Goal: Information Seeking & Learning: Learn about a topic

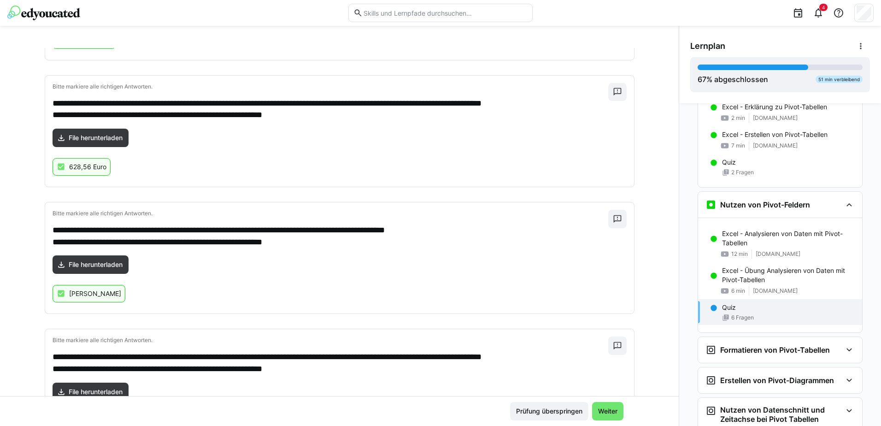
scroll to position [563, 0]
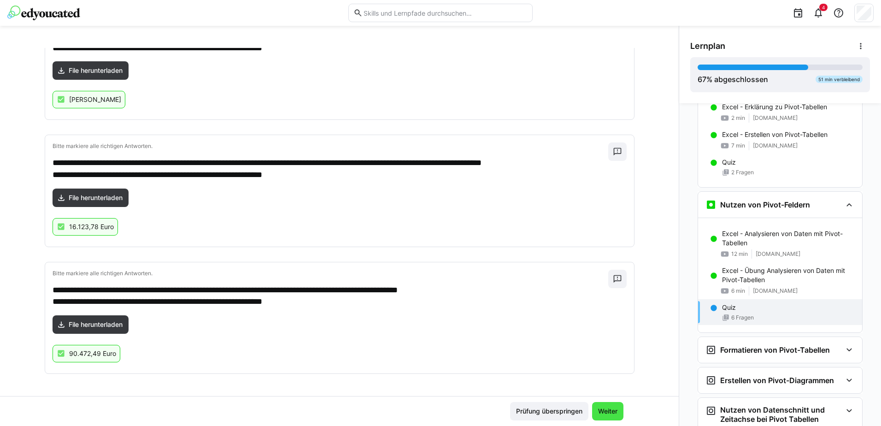
click at [603, 408] on span "Weiter" at bounding box center [608, 411] width 22 height 9
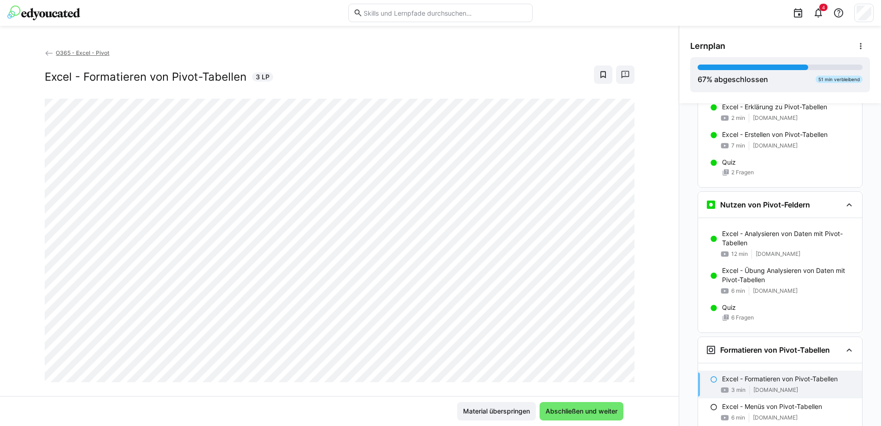
scroll to position [156, 0]
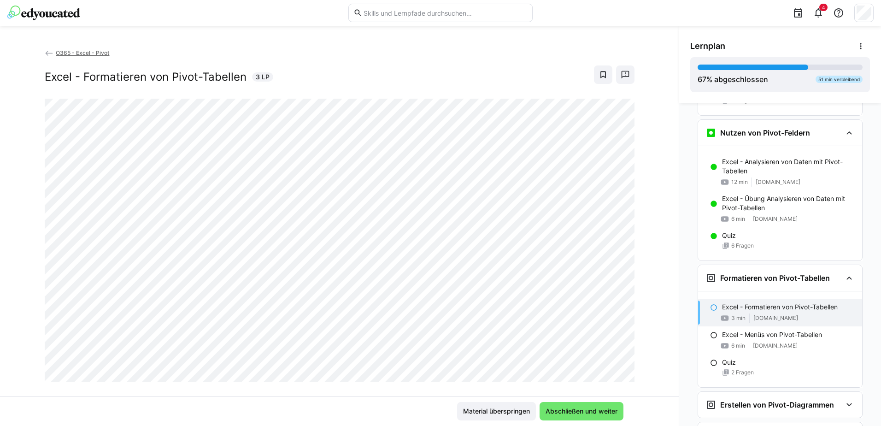
click at [661, 361] on div "O365 - Excel - Pivot Excel - Formatieren von Pivot-Tabellen 3 LP" at bounding box center [339, 222] width 679 height 348
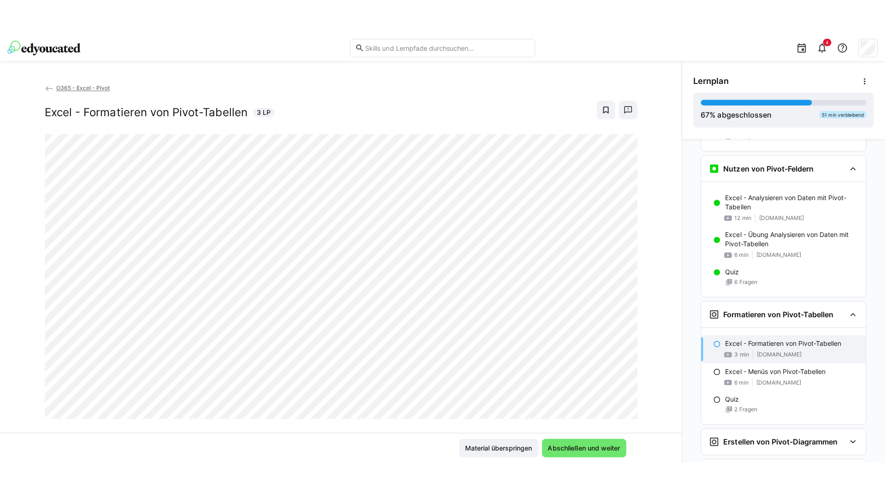
scroll to position [16, 0]
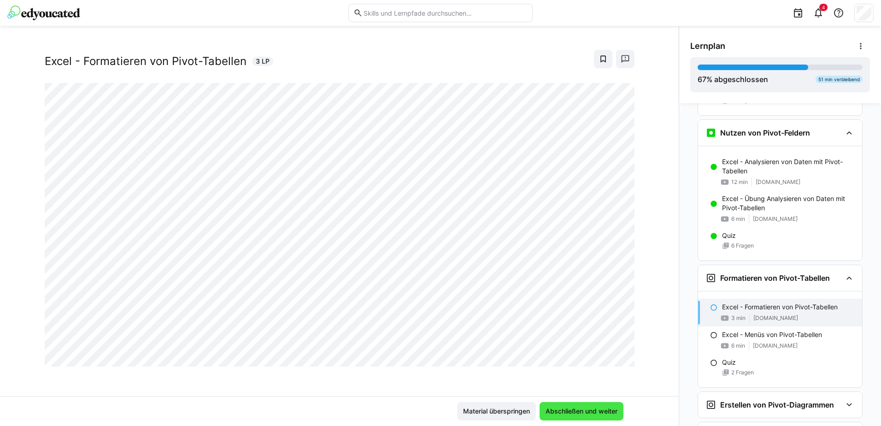
click at [590, 409] on span "Abschließen und weiter" at bounding box center [581, 411] width 75 height 9
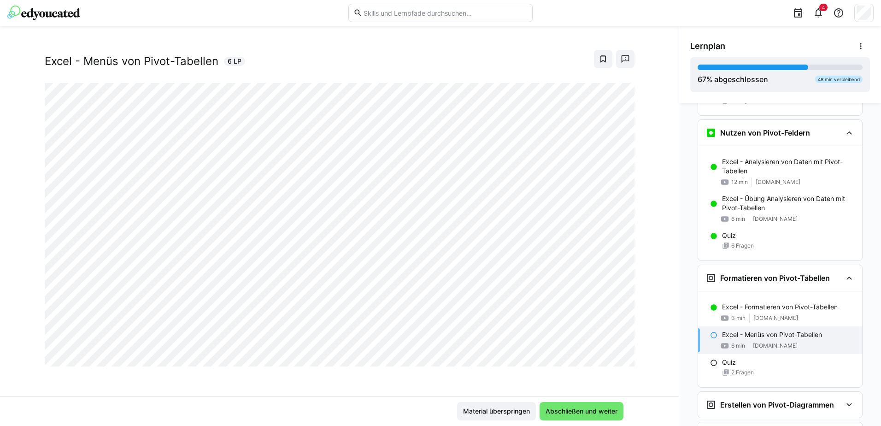
click at [618, 359] on div at bounding box center [624, 356] width 22 height 19
click at [613, 357] on div at bounding box center [624, 356] width 22 height 19
click at [645, 381] on div "O365 - Excel - Pivot Excel - Menüs von Pivot-Tabellen 6 LP" at bounding box center [339, 222] width 679 height 348
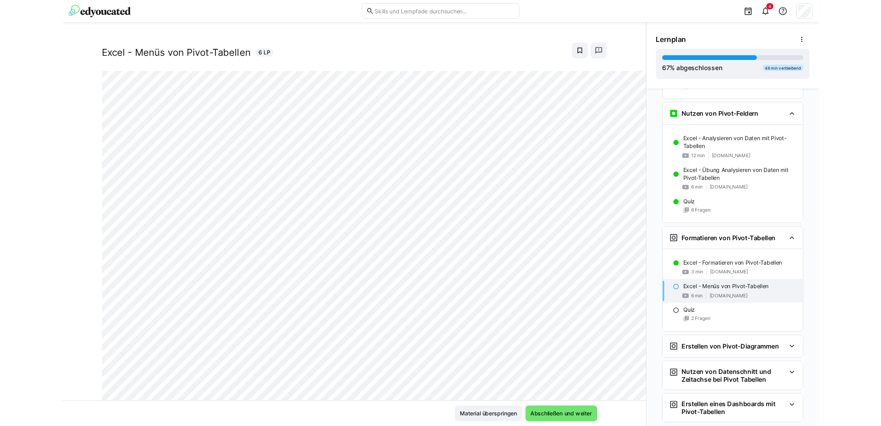
scroll to position [0, 0]
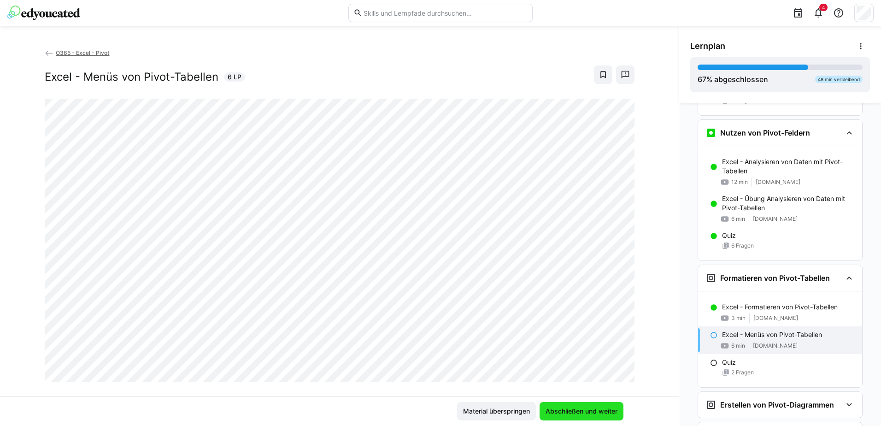
click at [584, 412] on span "Abschließen und weiter" at bounding box center [581, 411] width 75 height 9
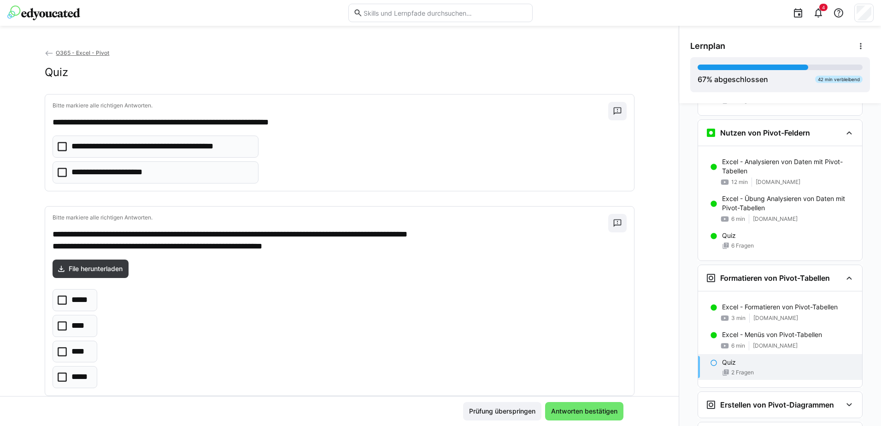
click at [61, 172] on icon at bounding box center [62, 172] width 9 height 9
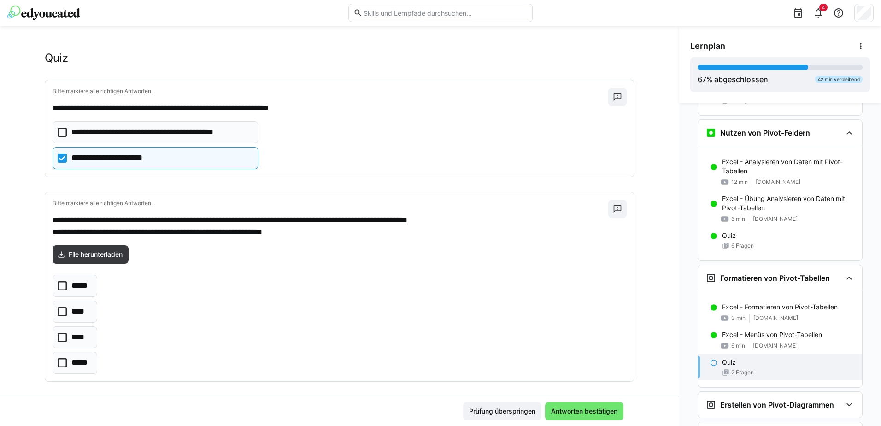
scroll to position [22, 0]
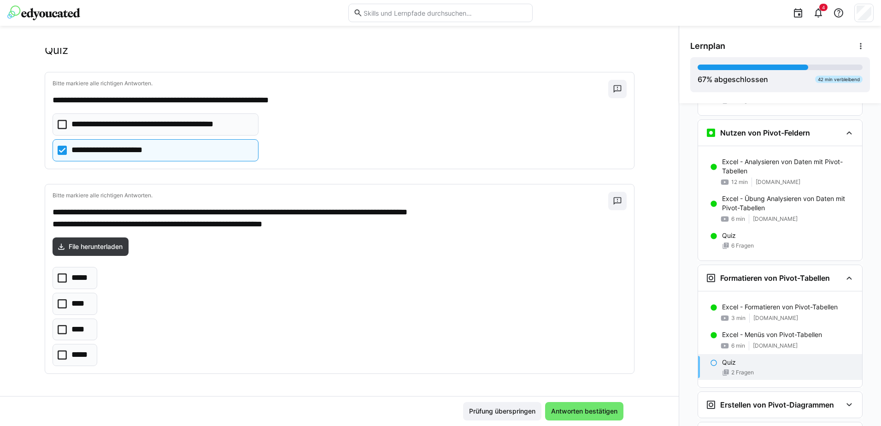
click at [58, 359] on icon at bounding box center [62, 354] width 9 height 9
click at [583, 413] on span "Antworten bestätigen" at bounding box center [584, 411] width 69 height 9
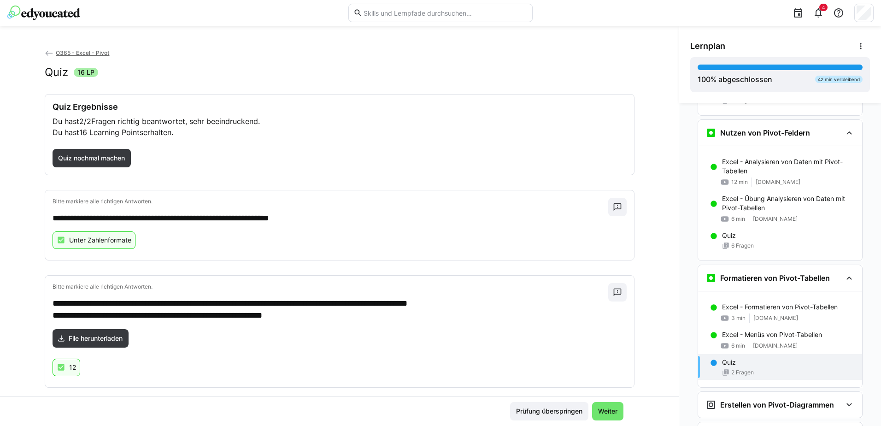
scroll to position [14, 0]
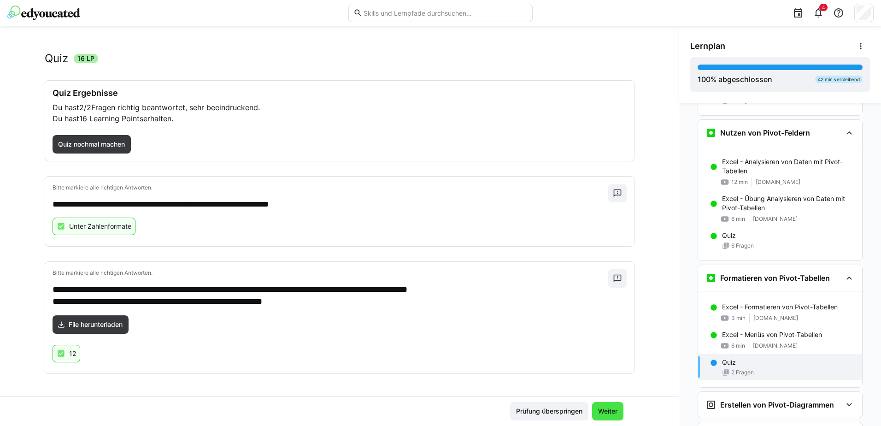
click at [607, 415] on span "Weiter" at bounding box center [608, 411] width 22 height 9
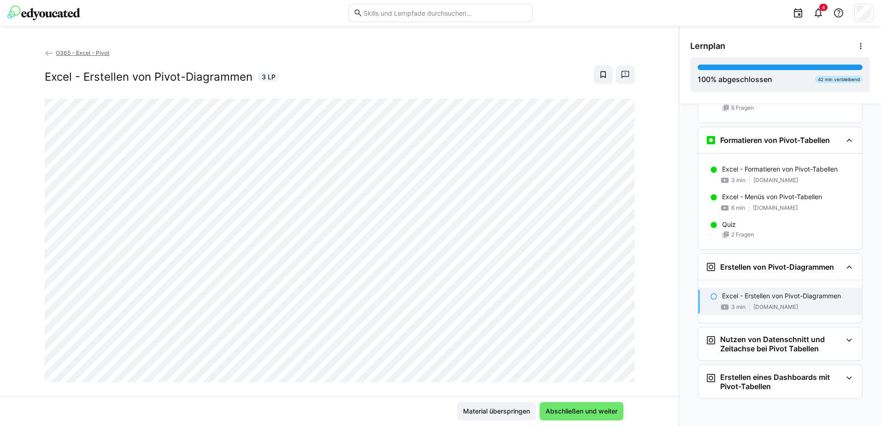
scroll to position [295, 0]
click at [595, 409] on span "Abschließen und weiter" at bounding box center [581, 411] width 75 height 9
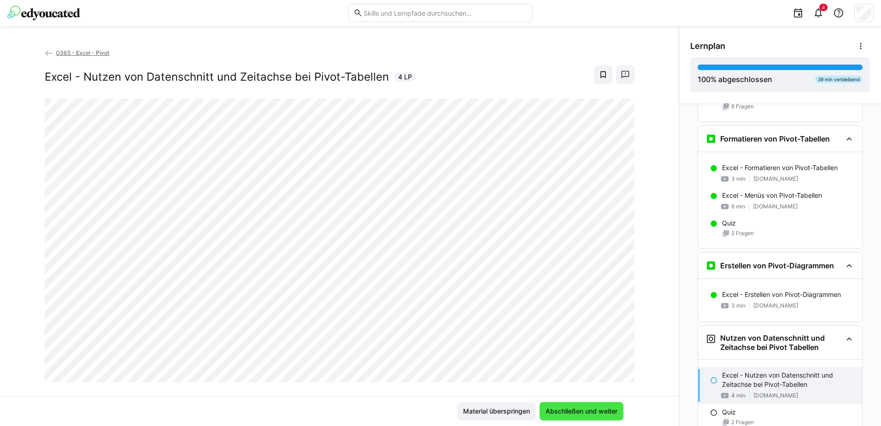
click at [599, 410] on span "Abschließen und weiter" at bounding box center [581, 411] width 75 height 9
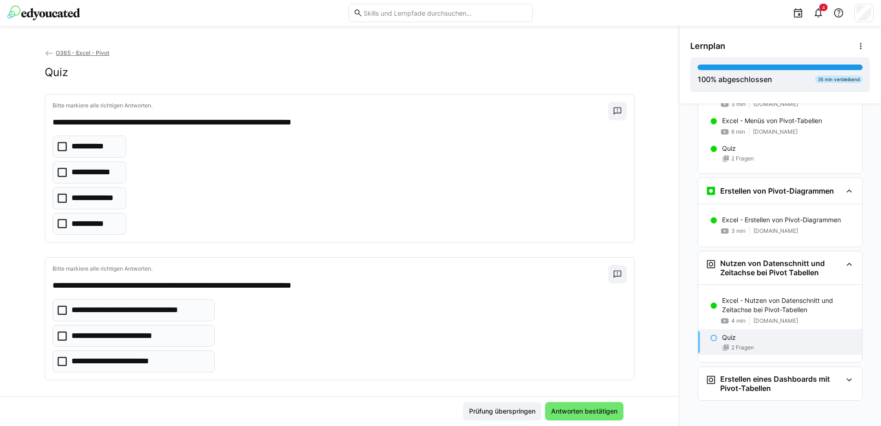
scroll to position [373, 0]
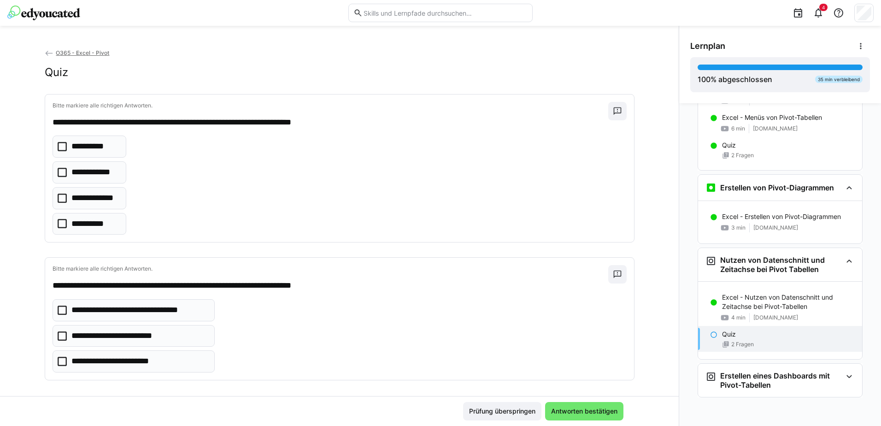
click at [59, 148] on icon at bounding box center [62, 146] width 9 height 9
click at [58, 175] on icon at bounding box center [62, 172] width 9 height 9
click at [62, 308] on icon at bounding box center [62, 310] width 9 height 9
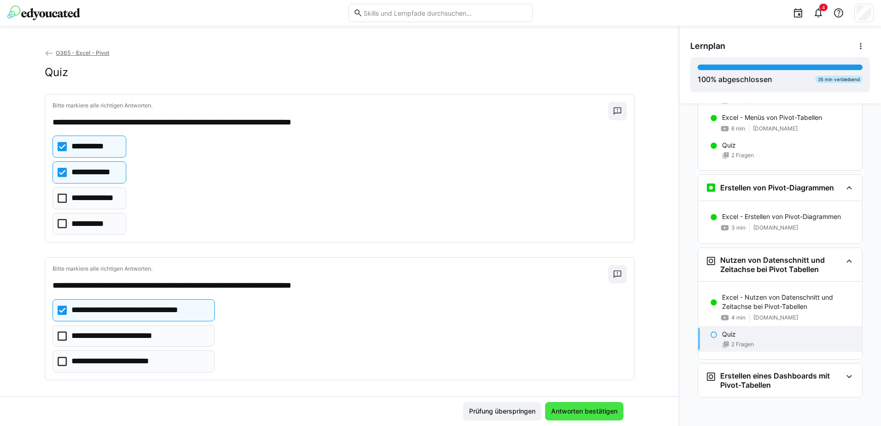
click at [587, 410] on span "Antworten bestätigen" at bounding box center [584, 411] width 69 height 9
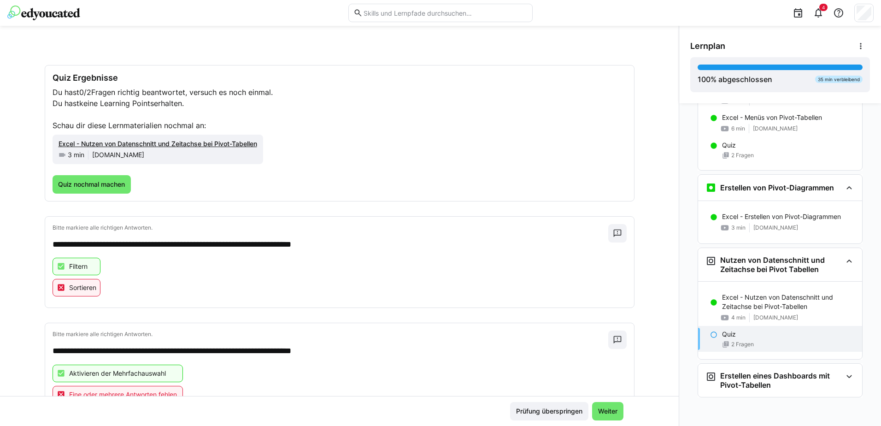
scroll to position [0, 0]
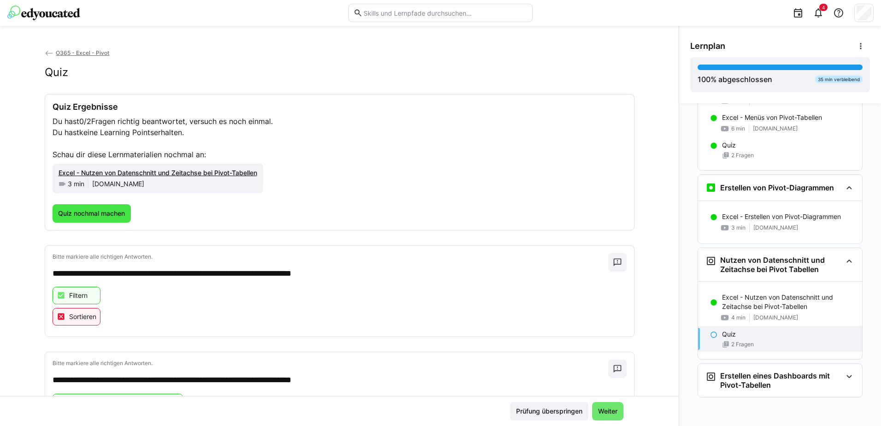
click at [84, 212] on span "Quiz nochmal machen" at bounding box center [92, 213] width 70 height 9
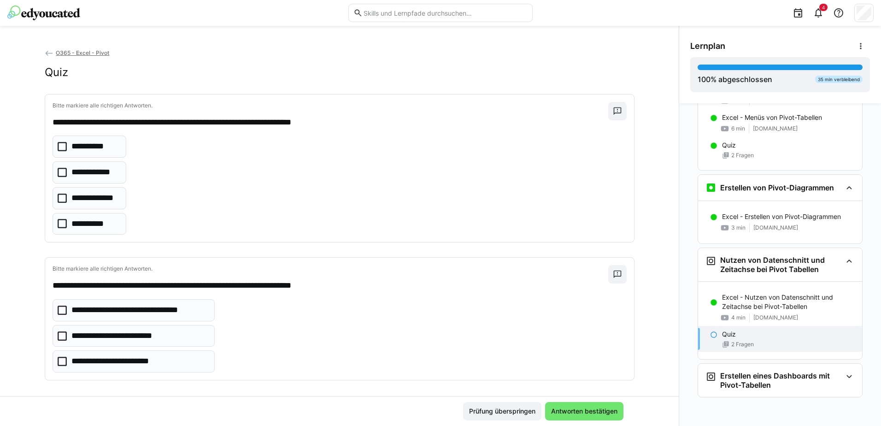
click at [58, 147] on icon at bounding box center [62, 146] width 9 height 9
click at [58, 311] on icon at bounding box center [62, 310] width 9 height 9
click at [58, 362] on icon at bounding box center [62, 361] width 9 height 9
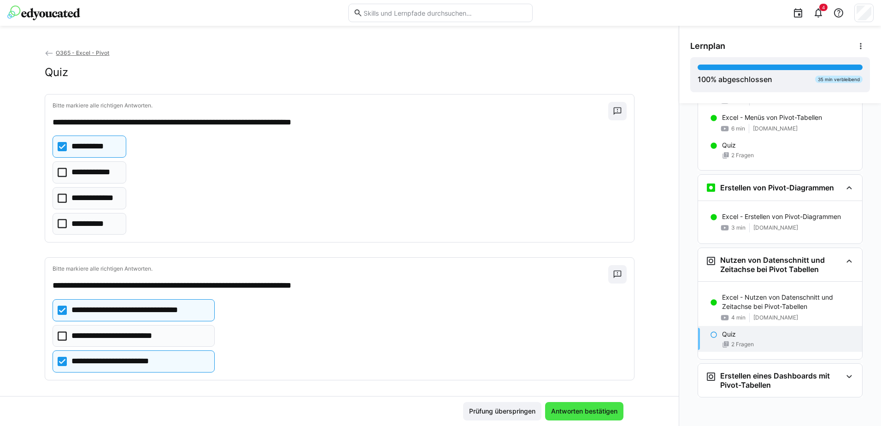
click at [573, 409] on span "Antworten bestätigen" at bounding box center [584, 411] width 69 height 9
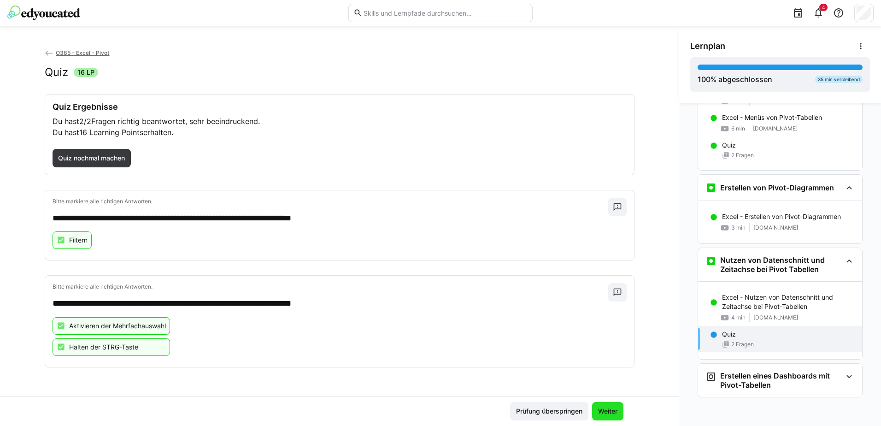
click at [609, 410] on span "Weiter" at bounding box center [608, 411] width 22 height 9
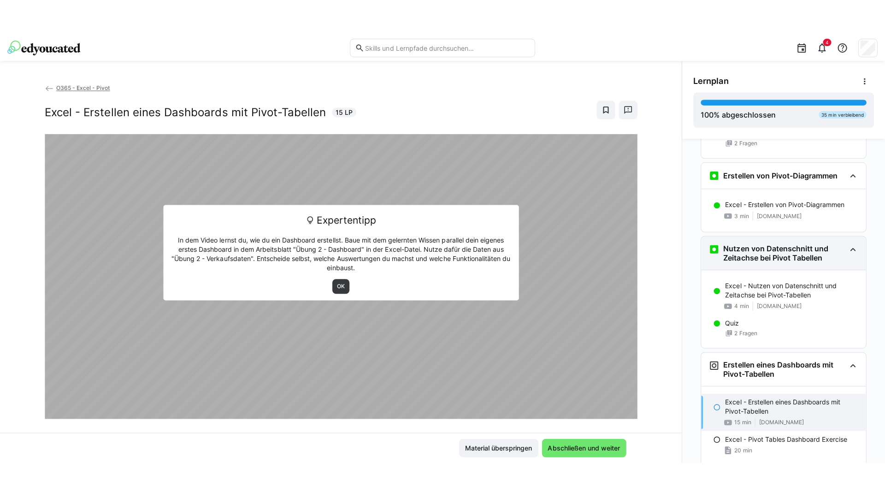
scroll to position [453, 0]
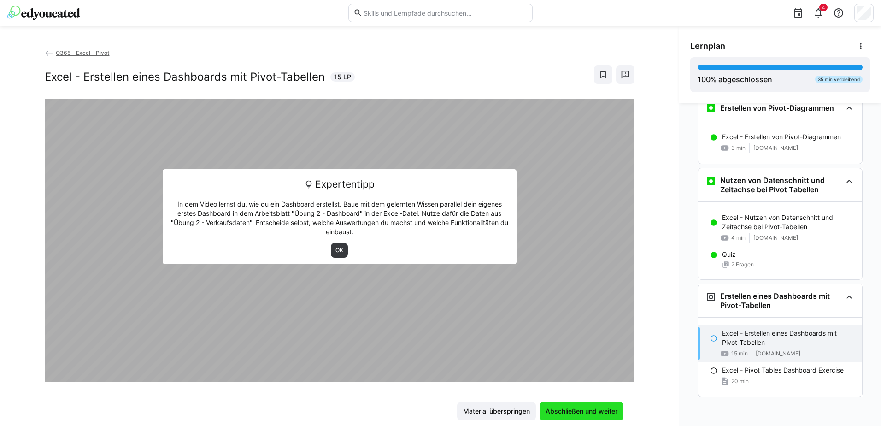
click at [585, 402] on span "Abschließen und weiter" at bounding box center [582, 411] width 84 height 18
click at [579, 415] on span "Abschließen und weiter" at bounding box center [581, 411] width 75 height 9
click at [335, 251] on span "OK" at bounding box center [340, 250] width 10 height 7
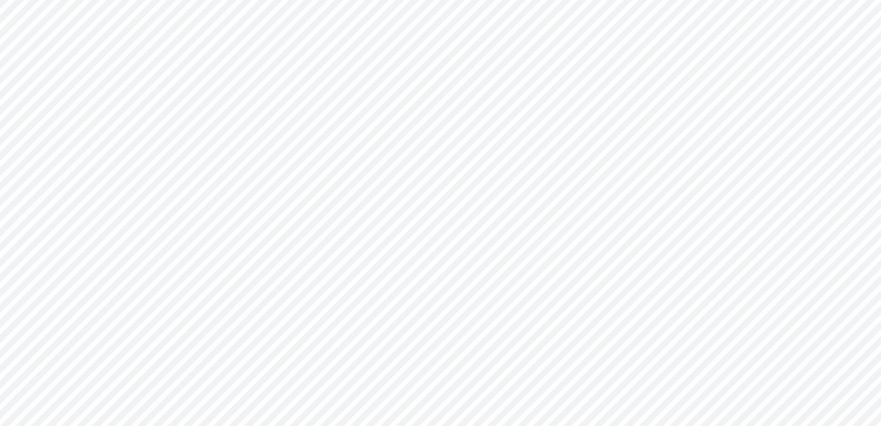
scroll to position [16, 0]
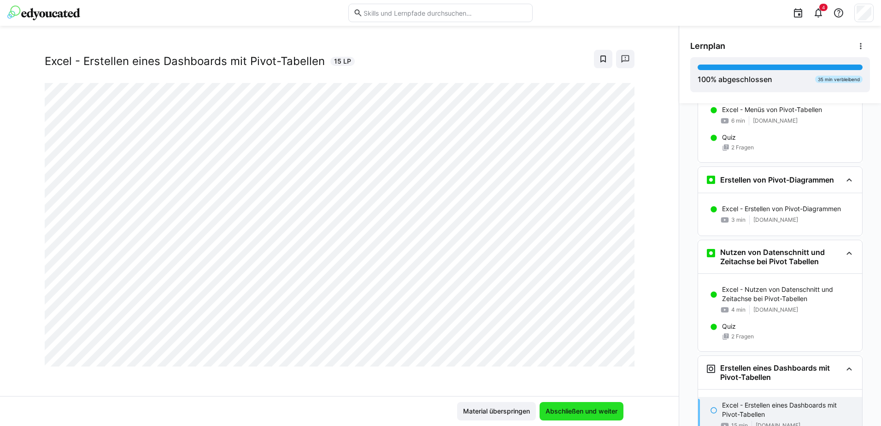
click at [578, 407] on span "Abschließen und weiter" at bounding box center [581, 411] width 75 height 9
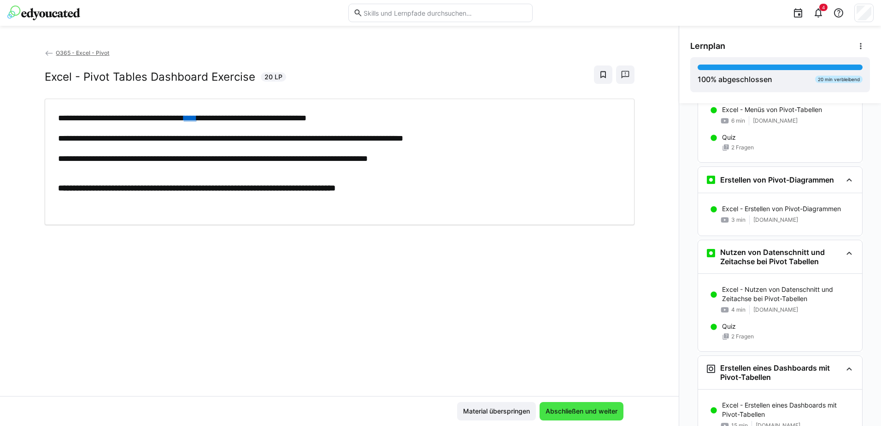
click at [565, 409] on span "Abschließen und weiter" at bounding box center [581, 411] width 75 height 9
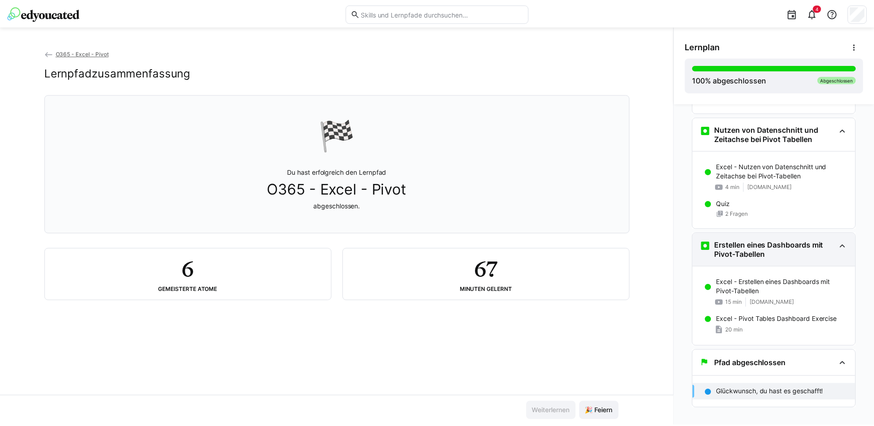
scroll to position [515, 0]
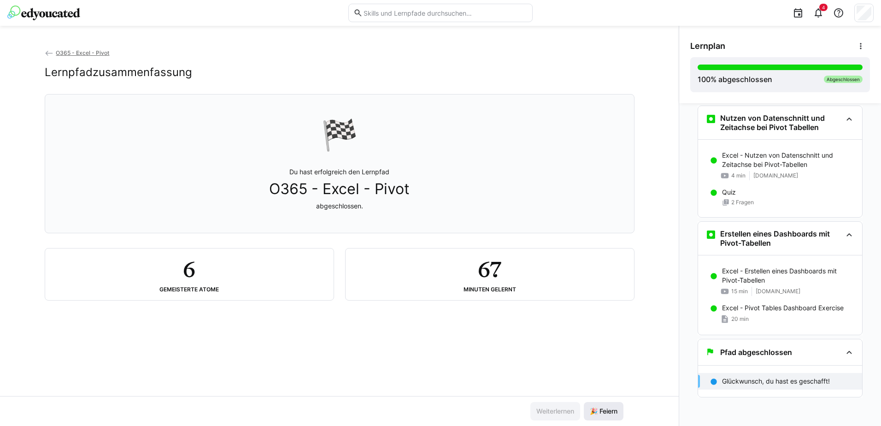
click at [606, 412] on span "🎉 Feiern" at bounding box center [604, 411] width 30 height 9
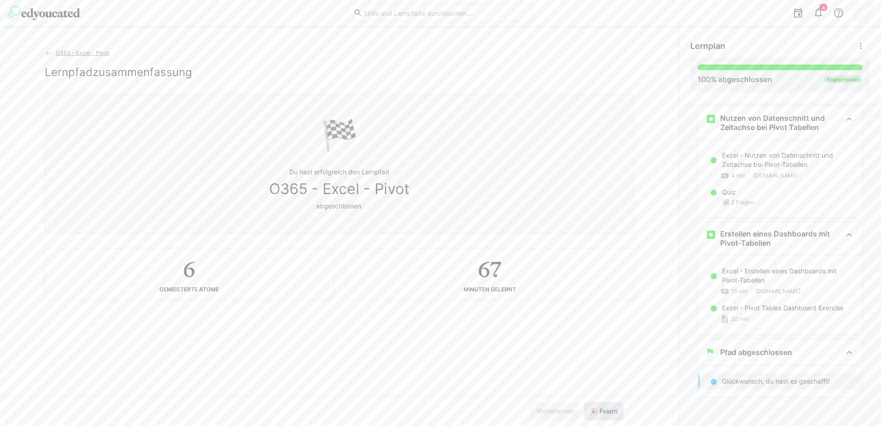
click at [605, 416] on span "🎉 Feiern" at bounding box center [604, 411] width 40 height 18
click at [604, 414] on span "🎉 Feiern" at bounding box center [604, 411] width 30 height 9
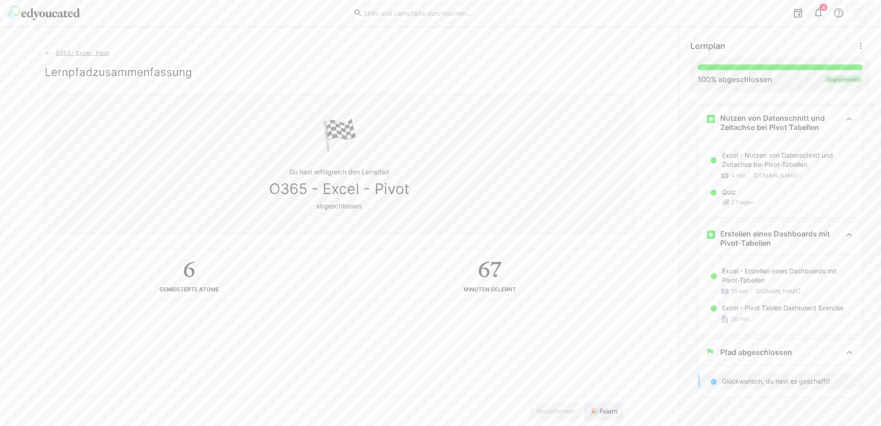
click at [604, 414] on span "🎉 Feiern" at bounding box center [604, 411] width 30 height 9
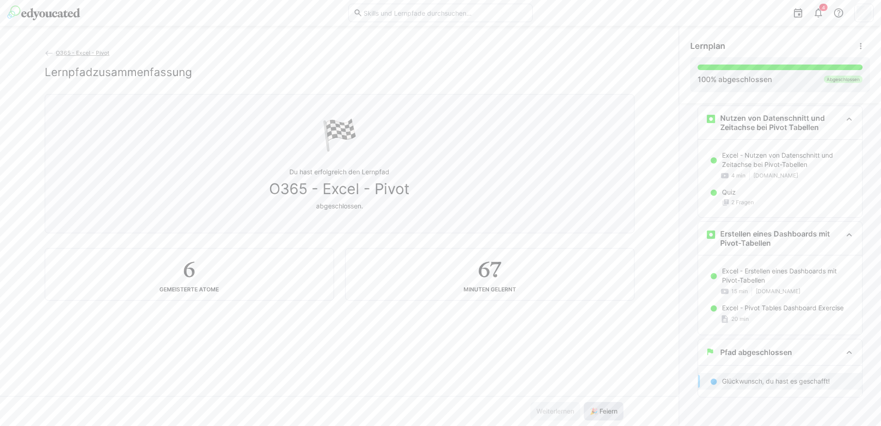
click at [604, 414] on span "🎉 Feiern" at bounding box center [604, 411] width 30 height 9
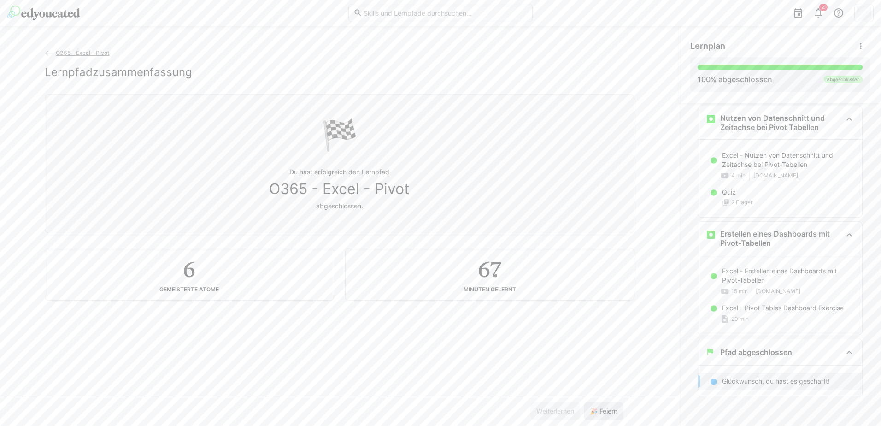
click at [604, 414] on span "🎉 Feiern" at bounding box center [604, 411] width 30 height 9
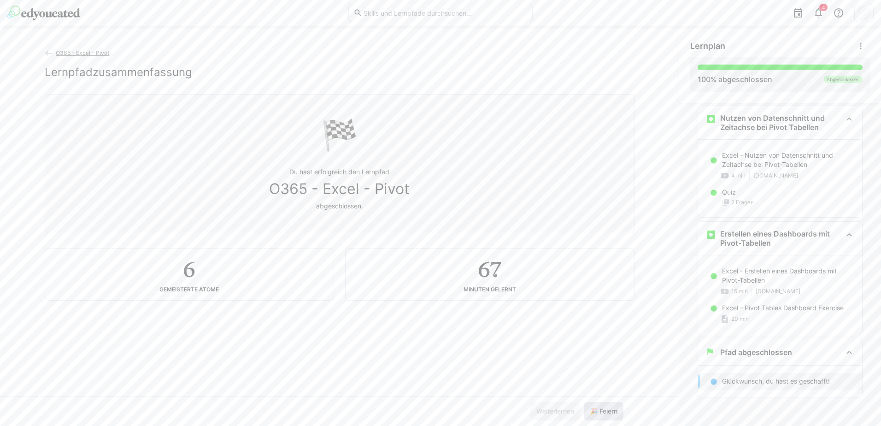
click at [604, 414] on span "🎉 Feiern" at bounding box center [604, 411] width 30 height 9
click at [603, 414] on span "🎉 Feiern" at bounding box center [604, 411] width 30 height 9
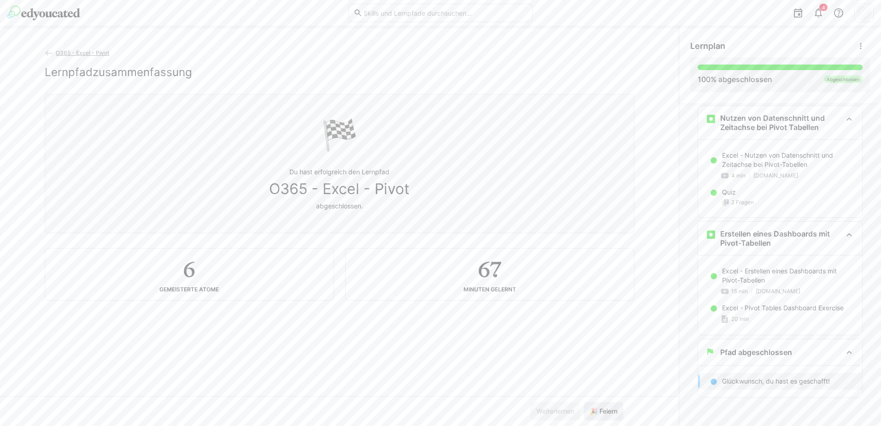
click at [603, 414] on span "🎉 Feiern" at bounding box center [604, 411] width 30 height 9
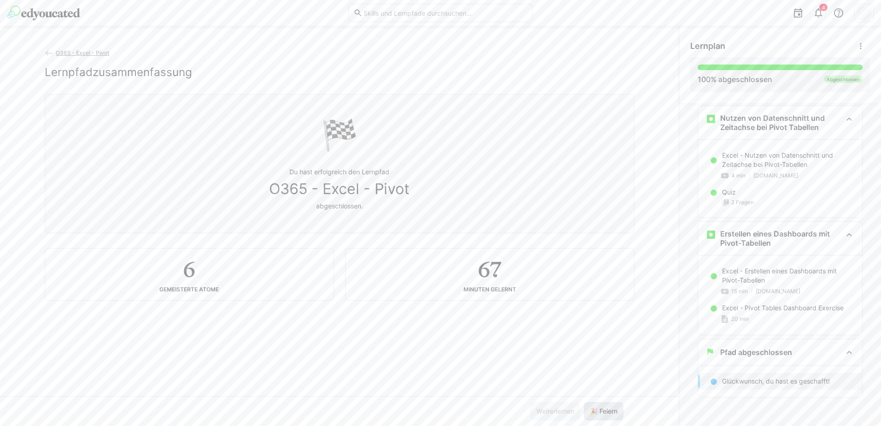
click at [603, 414] on span "🎉 Feiern" at bounding box center [604, 411] width 30 height 9
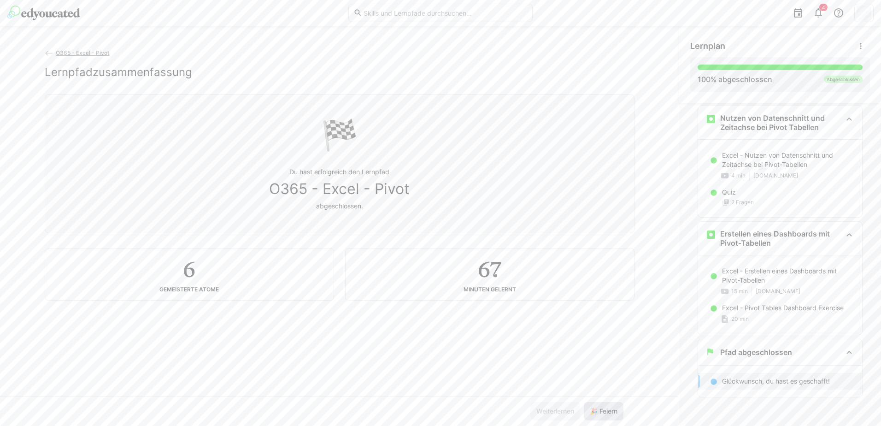
click at [603, 414] on span "🎉 Feiern" at bounding box center [604, 411] width 30 height 9
click at [826, 76] on app-feedback-badge "Abgeschlossen" at bounding box center [843, 79] width 39 height 7
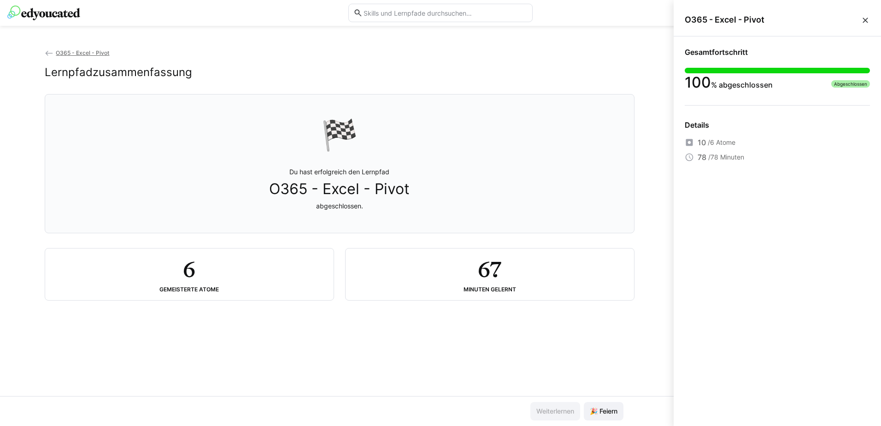
click at [25, 15] on img at bounding box center [43, 13] width 73 height 15
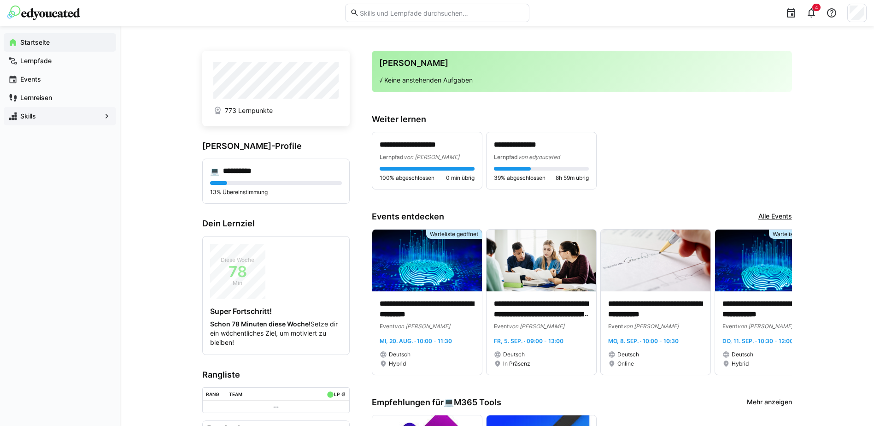
click at [17, 117] on eds-icon at bounding box center [12, 116] width 9 height 9
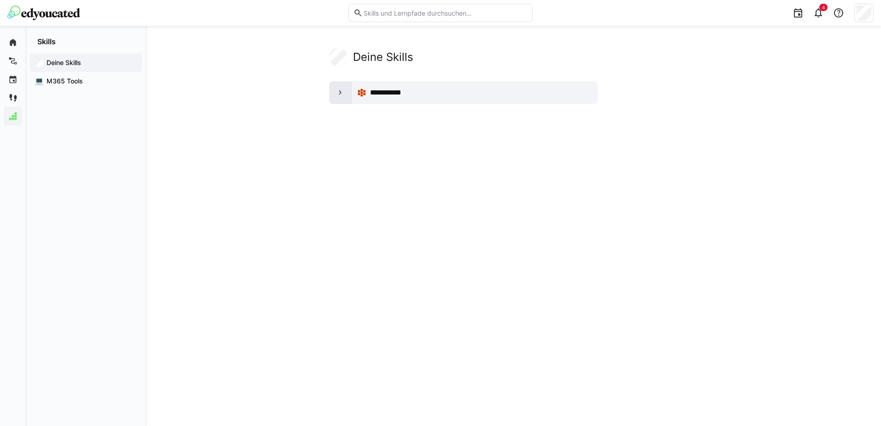
click at [344, 92] on eds-icon at bounding box center [340, 92] width 9 height 9
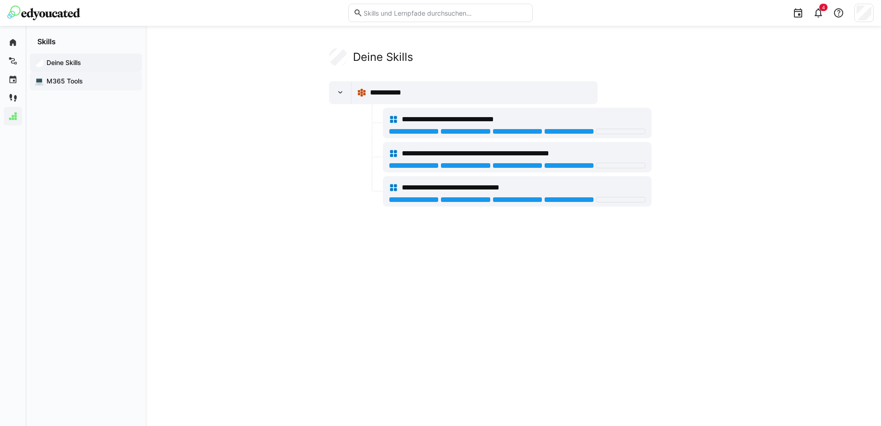
click at [58, 81] on span "M365 Tools" at bounding box center [91, 81] width 92 height 9
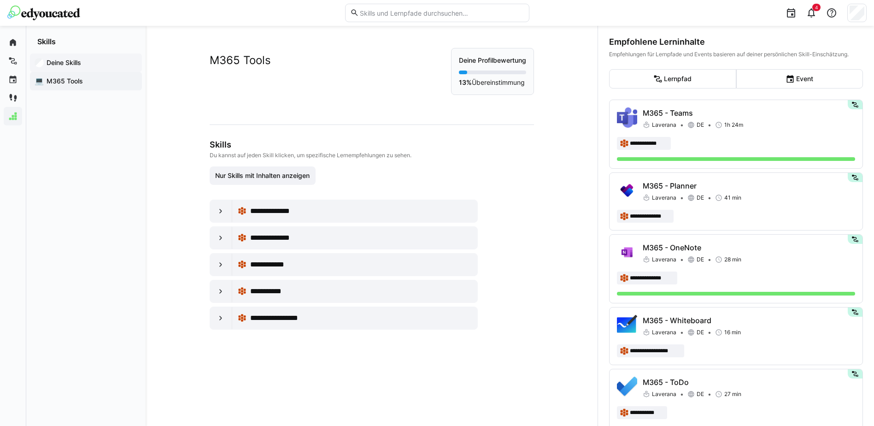
click at [58, 67] on span "Deine Skills" at bounding box center [91, 62] width 92 height 9
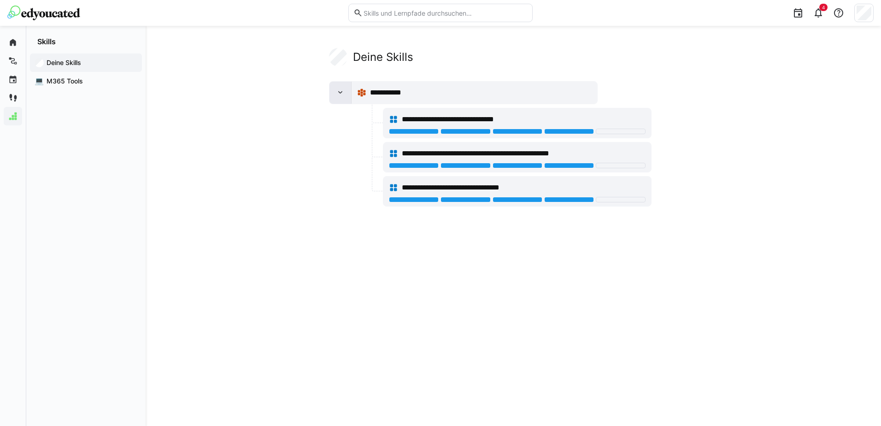
click at [343, 96] on eds-icon at bounding box center [340, 92] width 9 height 9
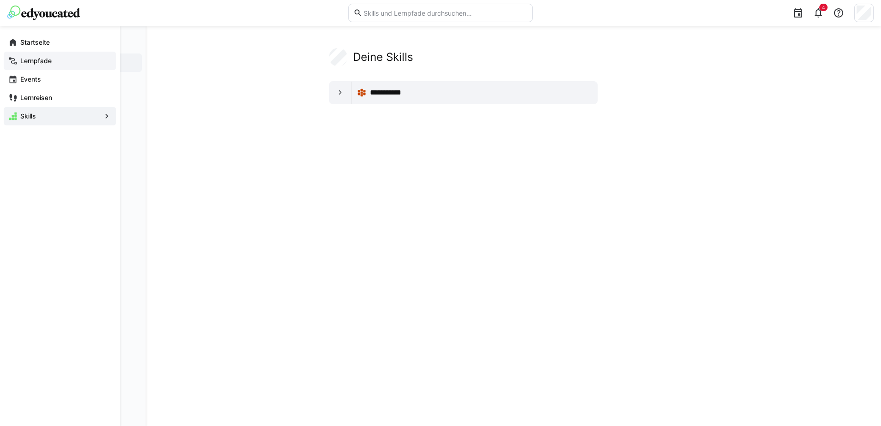
click at [0, 0] on app-navigation-label "Lernpfade" at bounding box center [0, 0] width 0 height 0
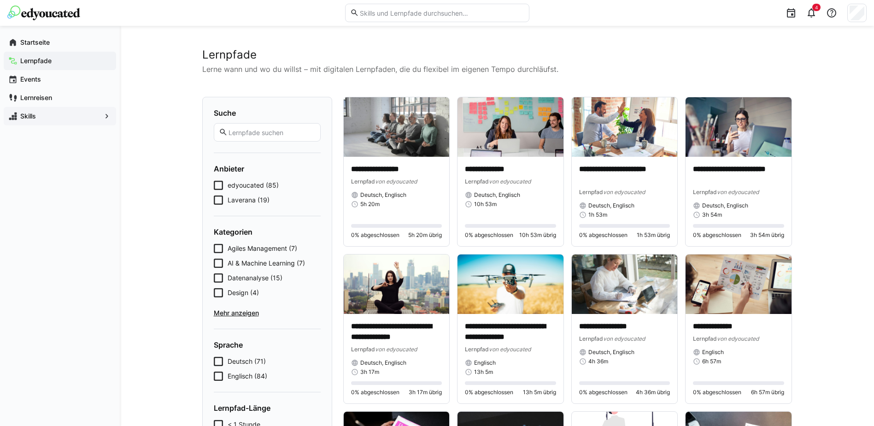
click at [217, 201] on icon at bounding box center [218, 199] width 9 height 9
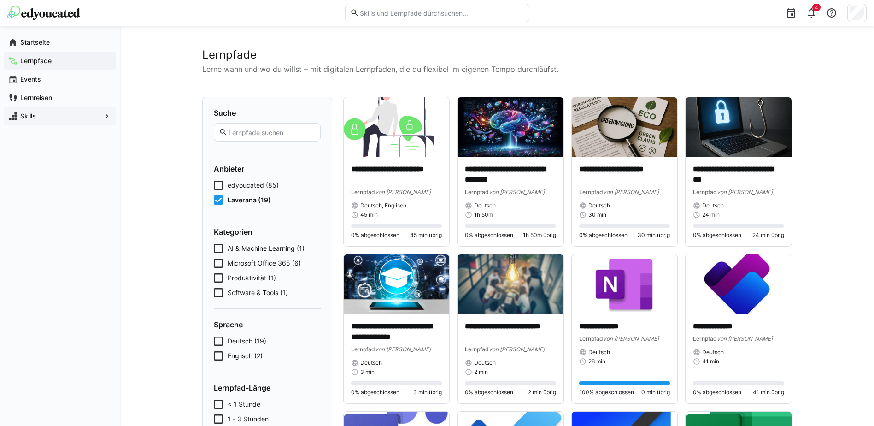
click at [217, 200] on icon at bounding box center [218, 199] width 9 height 9
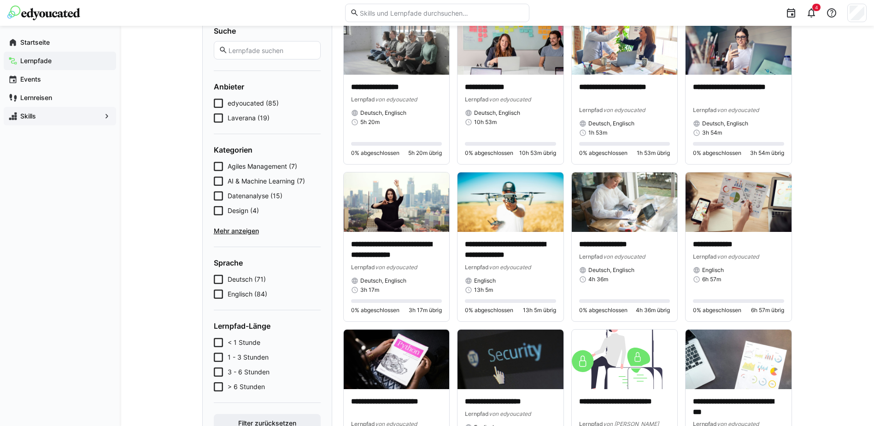
scroll to position [92, 0]
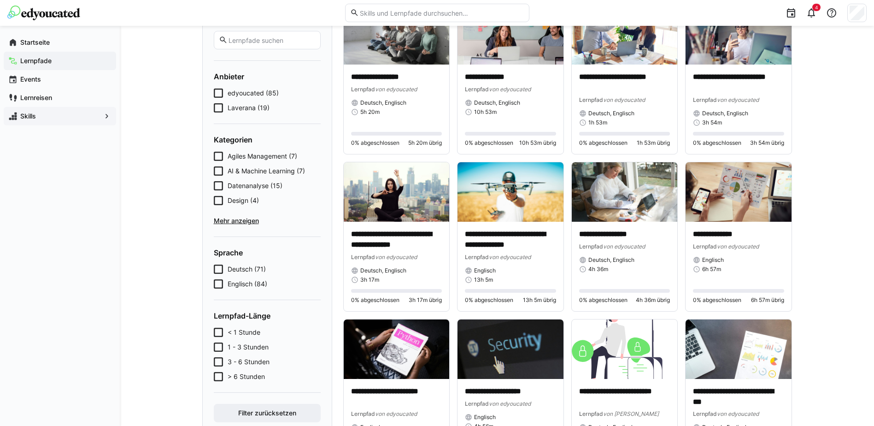
click at [216, 269] on icon at bounding box center [218, 269] width 9 height 9
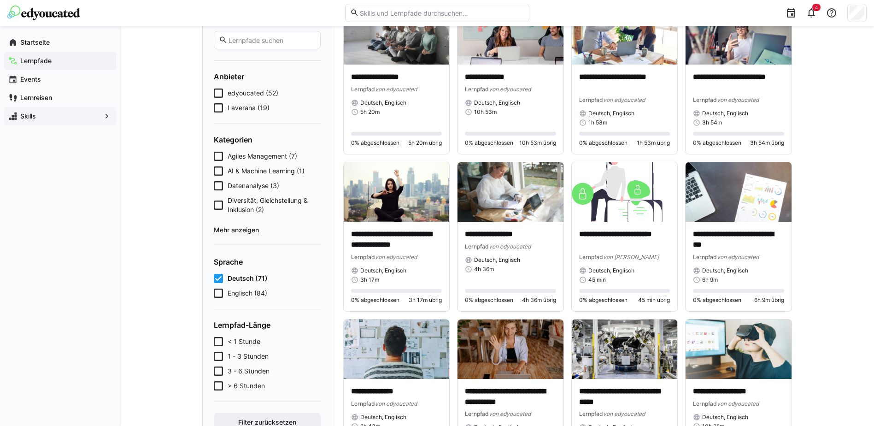
click at [218, 277] on icon at bounding box center [218, 278] width 9 height 9
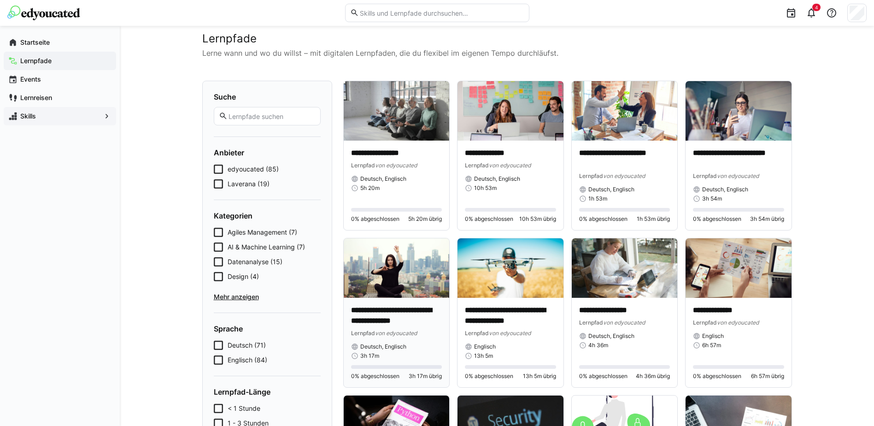
scroll to position [0, 0]
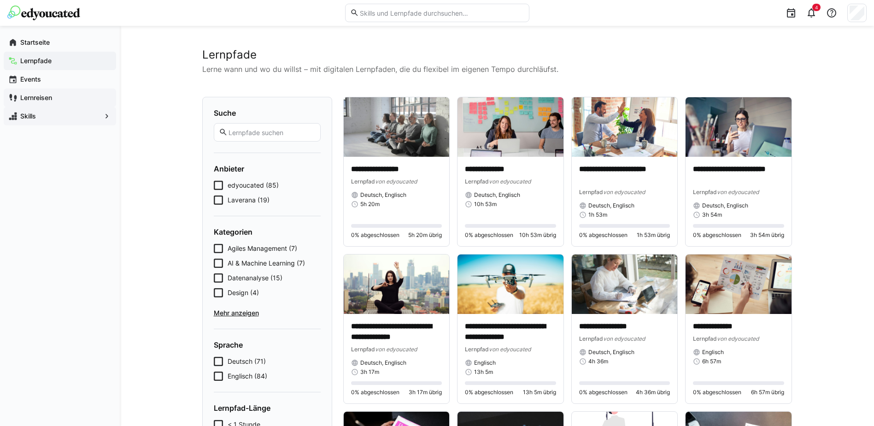
click at [0, 0] on app-navigation-label "Lernreisen" at bounding box center [0, 0] width 0 height 0
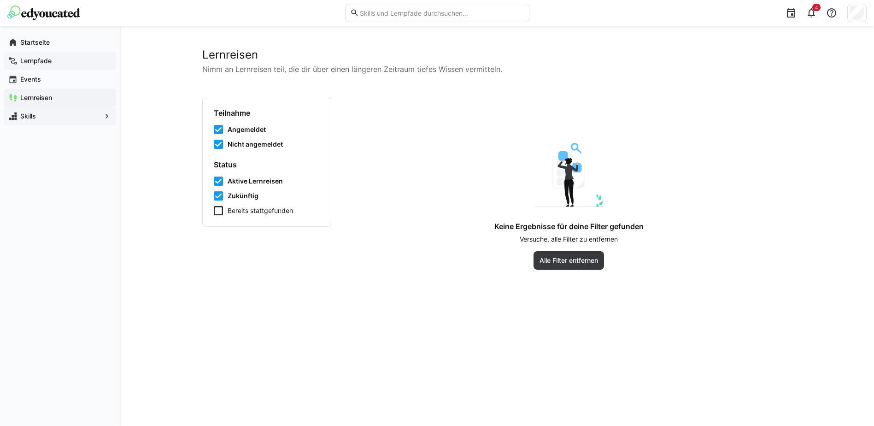
click at [0, 0] on app-navigation-label "Lernpfade" at bounding box center [0, 0] width 0 height 0
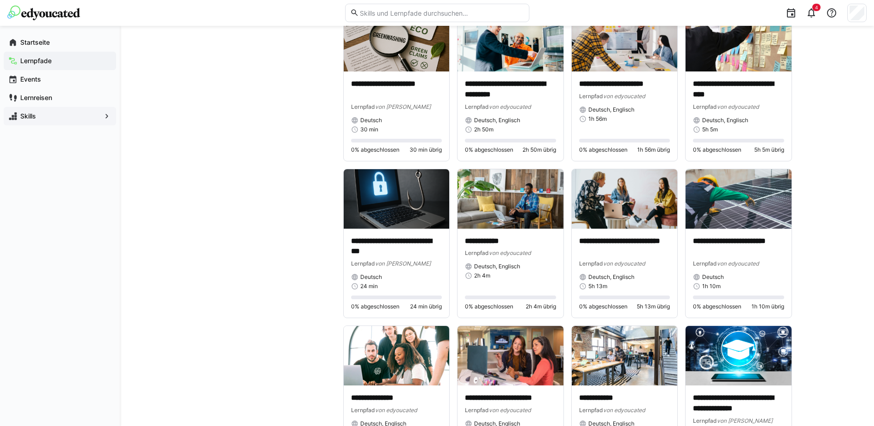
scroll to position [1198, 0]
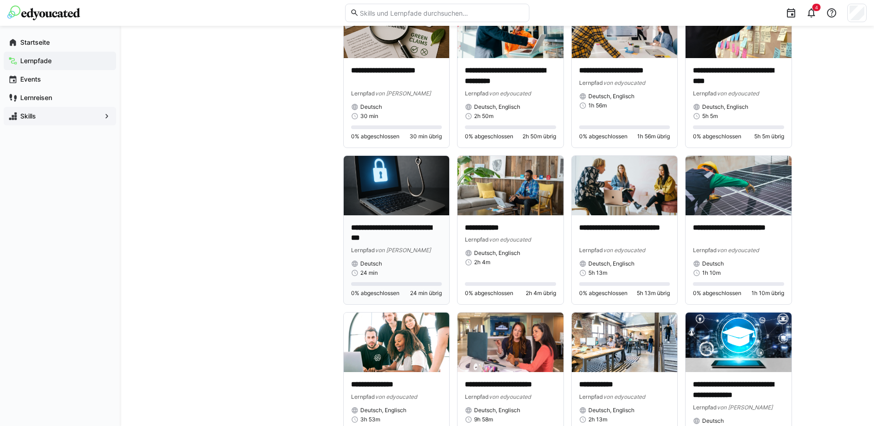
click at [367, 230] on p "**********" at bounding box center [396, 233] width 91 height 21
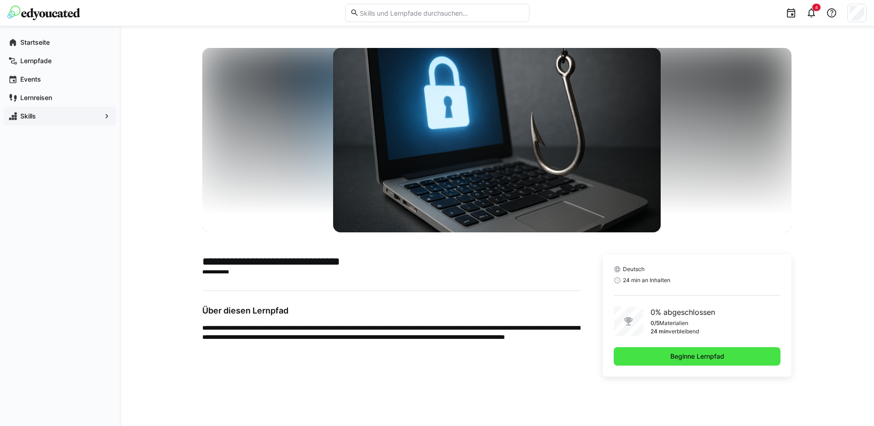
click at [686, 355] on span "Beginne Lernpfad" at bounding box center [697, 356] width 57 height 9
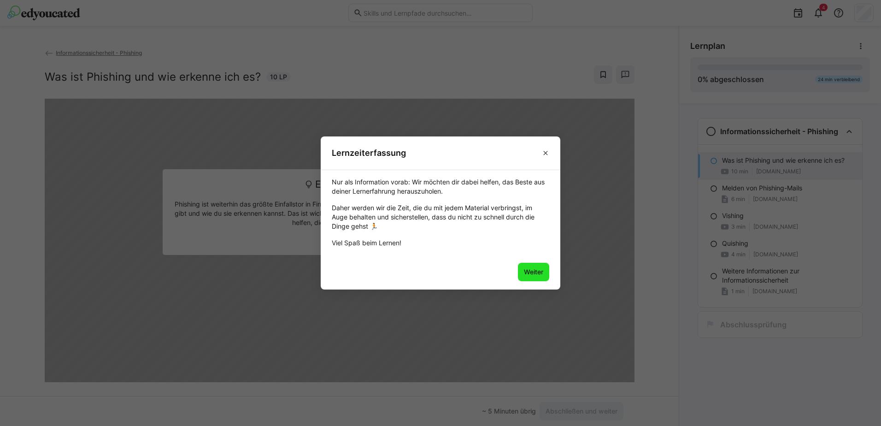
click at [535, 268] on span "Weiter" at bounding box center [534, 271] width 22 height 9
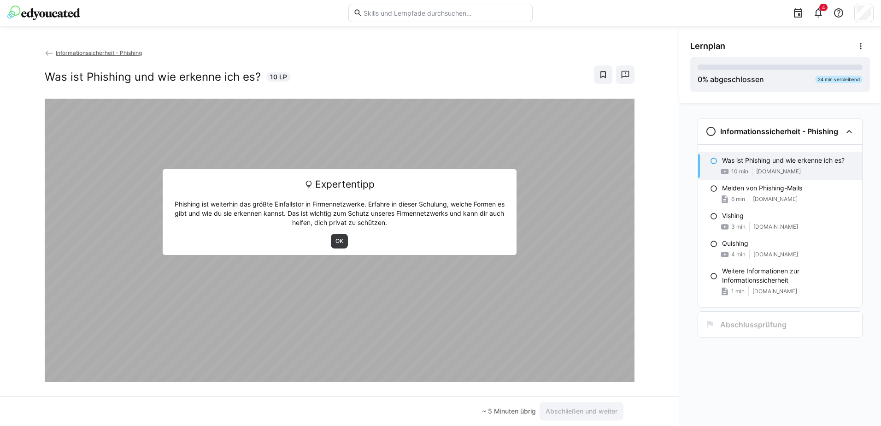
scroll to position [16, 0]
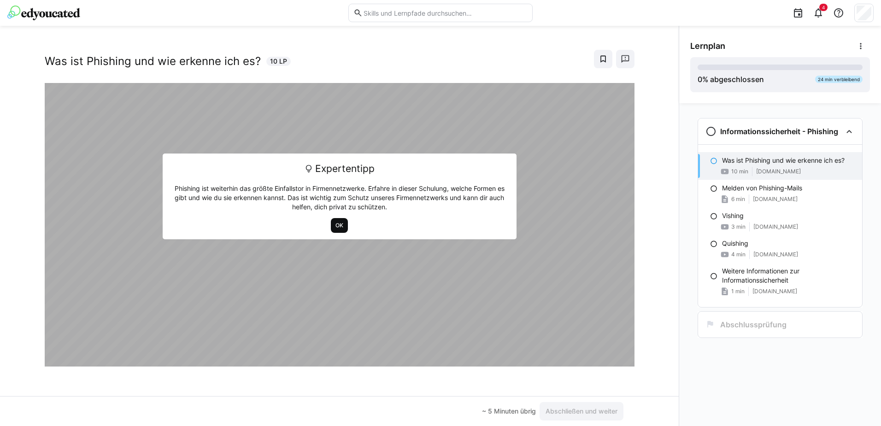
click at [339, 222] on span "OK" at bounding box center [340, 225] width 10 height 7
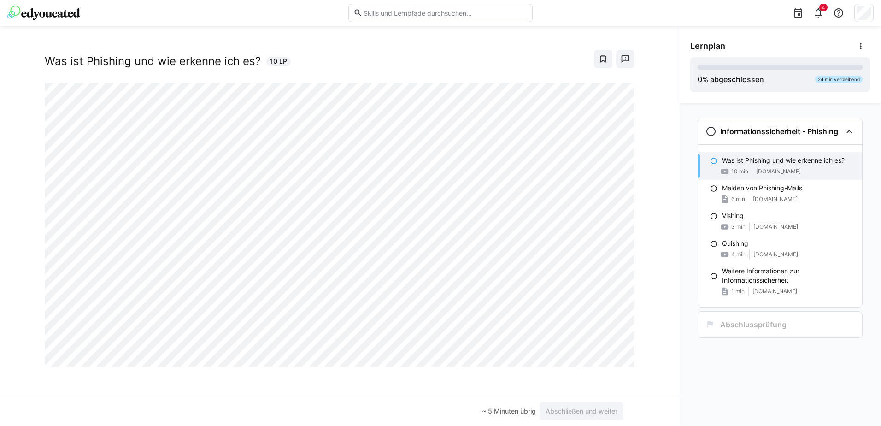
click at [621, 360] on div at bounding box center [624, 356] width 22 height 19
click at [620, 359] on div at bounding box center [624, 356] width 22 height 19
click at [617, 354] on div at bounding box center [624, 356] width 22 height 19
click at [617, 361] on div at bounding box center [624, 356] width 22 height 19
click at [619, 356] on div at bounding box center [624, 356] width 22 height 19
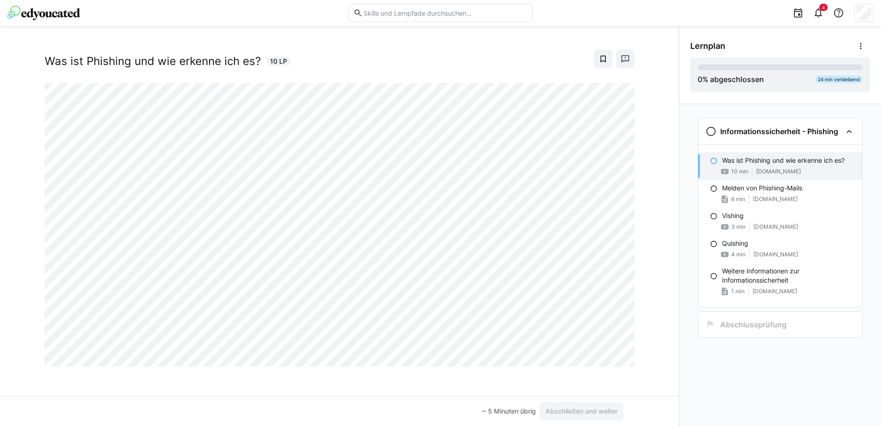
click at [615, 358] on div at bounding box center [624, 356] width 22 height 19
click at [623, 356] on div at bounding box center [624, 356] width 22 height 19
click at [616, 356] on div at bounding box center [624, 356] width 22 height 19
click at [638, 391] on div "Informationssicherheit - Phishing Was ist Phishing und wie erkenne ich es? 10 LP" at bounding box center [339, 222] width 679 height 348
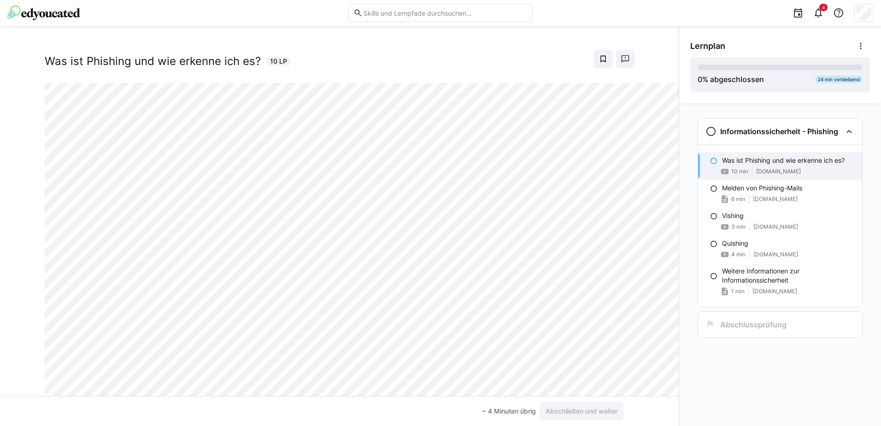
scroll to position [0, 0]
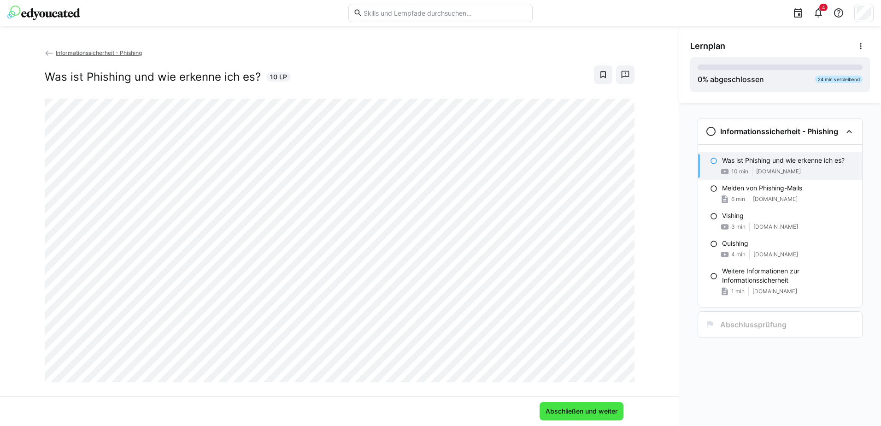
click at [580, 409] on span "Abschließen und weiter" at bounding box center [581, 411] width 75 height 9
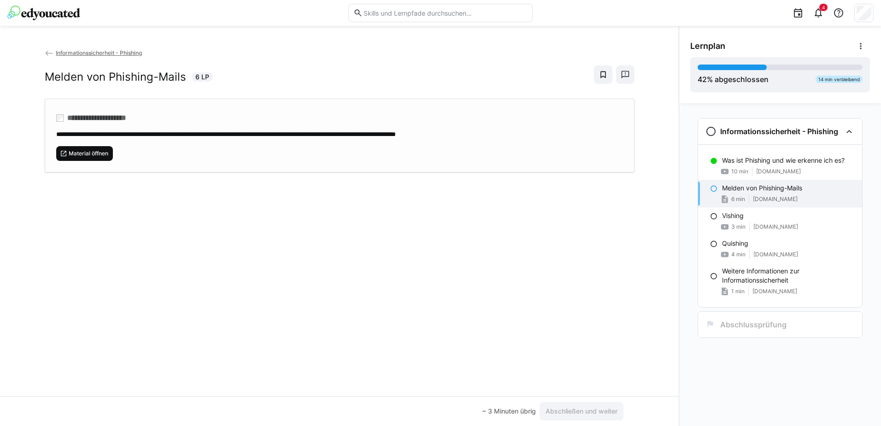
click at [90, 153] on span "Material öffnen" at bounding box center [88, 153] width 41 height 7
click at [94, 155] on span "Material öffnen" at bounding box center [88, 153] width 41 height 7
click at [525, 410] on div "~ 1 Minuten übrig" at bounding box center [509, 411] width 53 height 9
click at [98, 153] on span "Material öffnen" at bounding box center [88, 153] width 41 height 7
click at [573, 410] on span "Abschließen und weiter" at bounding box center [581, 411] width 75 height 9
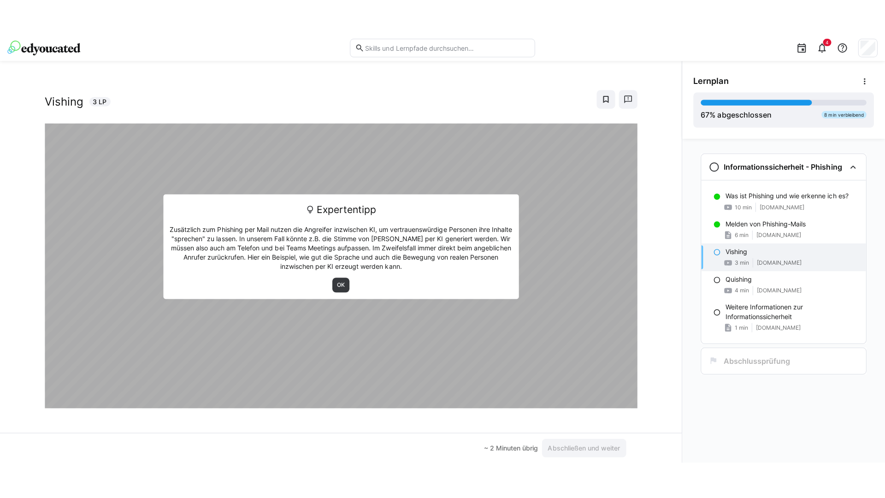
scroll to position [16, 0]
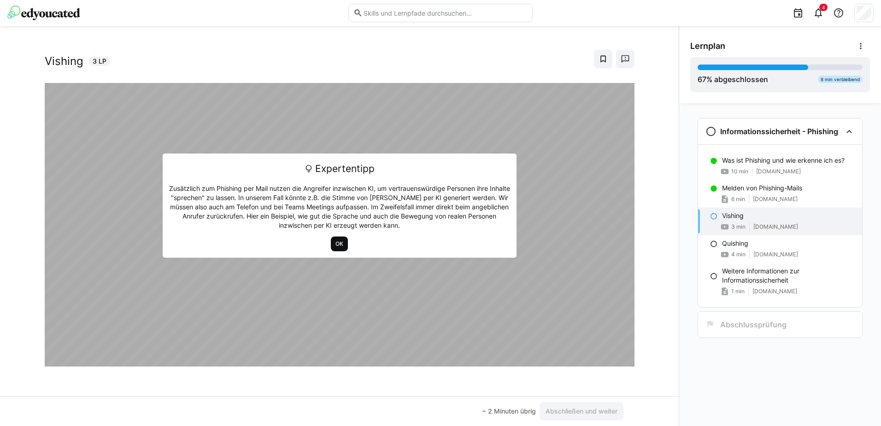
click at [338, 244] on span "OK" at bounding box center [340, 243] width 10 height 7
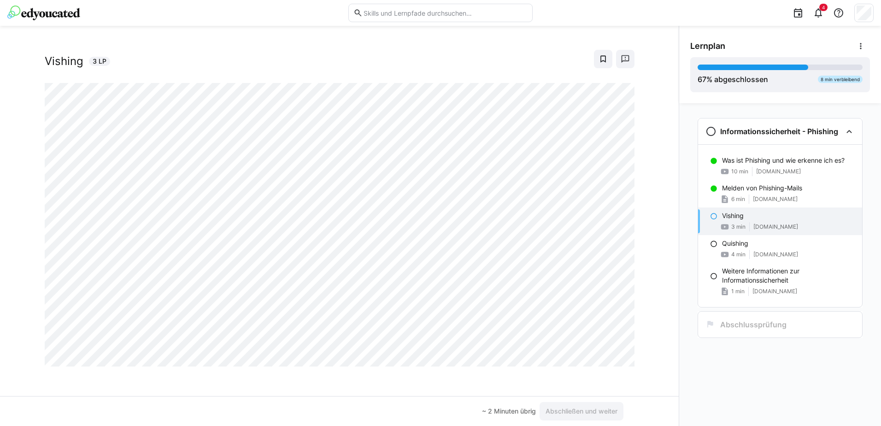
click at [617, 360] on div at bounding box center [624, 356] width 22 height 19
click at [602, 377] on div "Informationssicherheit - Phishing Vishing 3 LP" at bounding box center [339, 222] width 679 height 348
click at [591, 409] on span "Abschließen und weiter" at bounding box center [581, 411] width 75 height 9
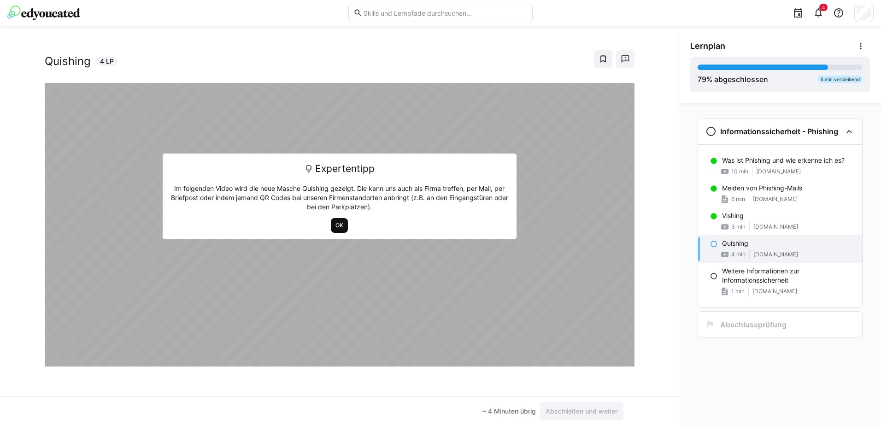
click at [335, 223] on span "OK" at bounding box center [340, 225] width 10 height 7
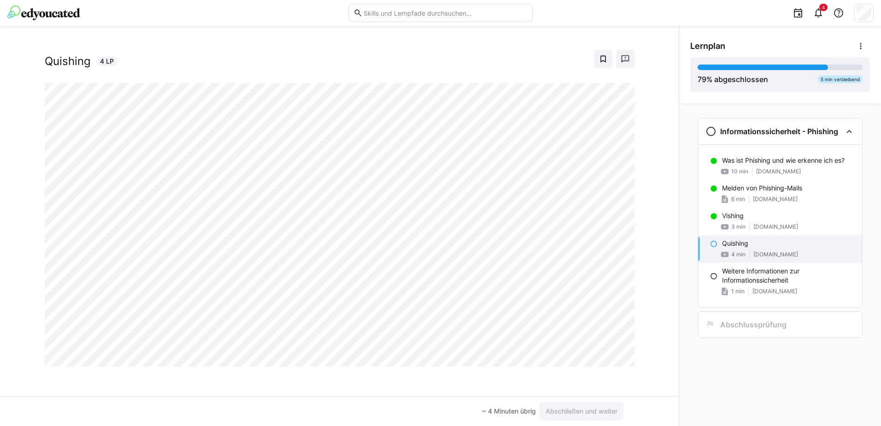
click at [618, 357] on div at bounding box center [624, 356] width 22 height 19
click at [623, 359] on div at bounding box center [624, 356] width 22 height 19
drag, startPoint x: 623, startPoint y: 359, endPoint x: 618, endPoint y: 381, distance: 22.1
click at [619, 382] on div "Informationssicherheit - Phishing Quishing 4 LP" at bounding box center [339, 222] width 679 height 348
click at [620, 354] on div at bounding box center [624, 356] width 22 height 19
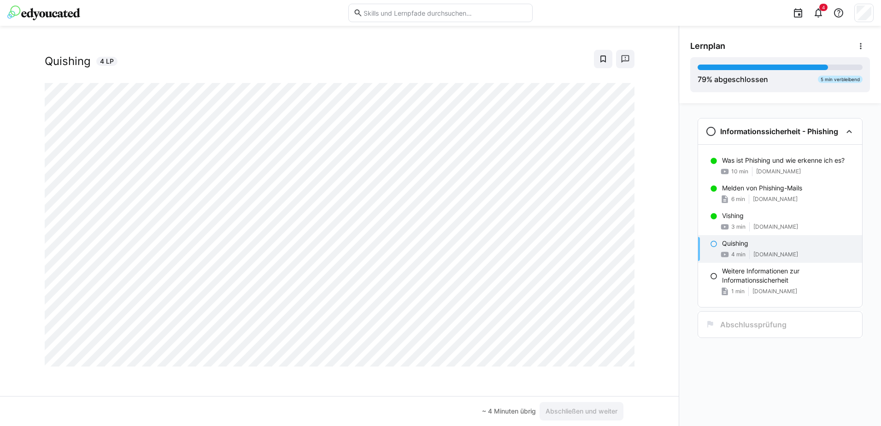
click at [618, 360] on div at bounding box center [624, 356] width 22 height 19
click at [617, 357] on div at bounding box center [624, 356] width 22 height 19
click at [613, 354] on div at bounding box center [624, 356] width 22 height 19
click at [618, 354] on div at bounding box center [624, 356] width 22 height 19
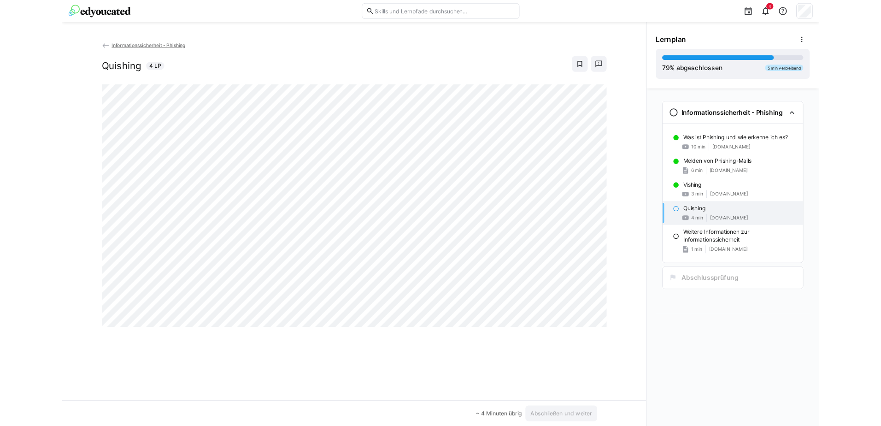
scroll to position [0, 0]
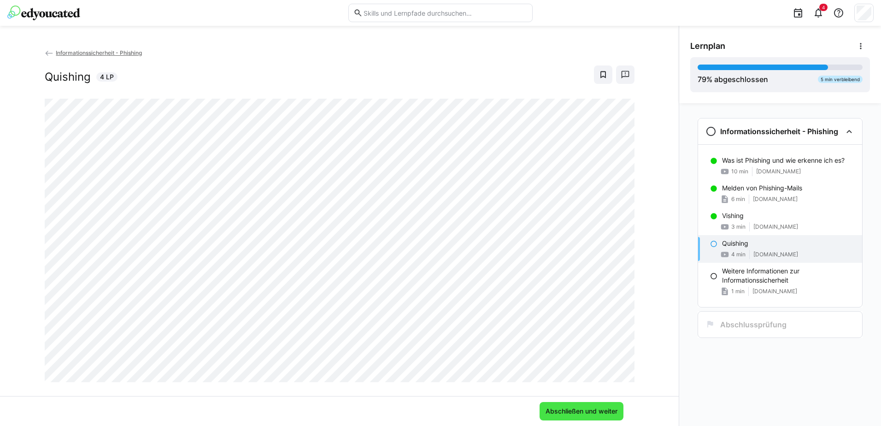
click at [592, 409] on span "Abschließen und weiter" at bounding box center [581, 411] width 75 height 9
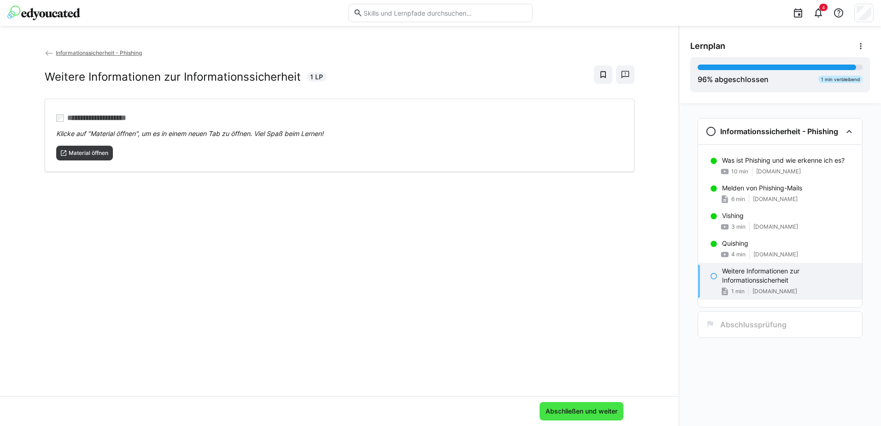
click at [578, 413] on span "Abschließen und weiter" at bounding box center [581, 411] width 75 height 9
click at [93, 151] on span "Material öffnen" at bounding box center [88, 152] width 41 height 7
click at [572, 413] on span "Abschließen und weiter" at bounding box center [581, 411] width 75 height 9
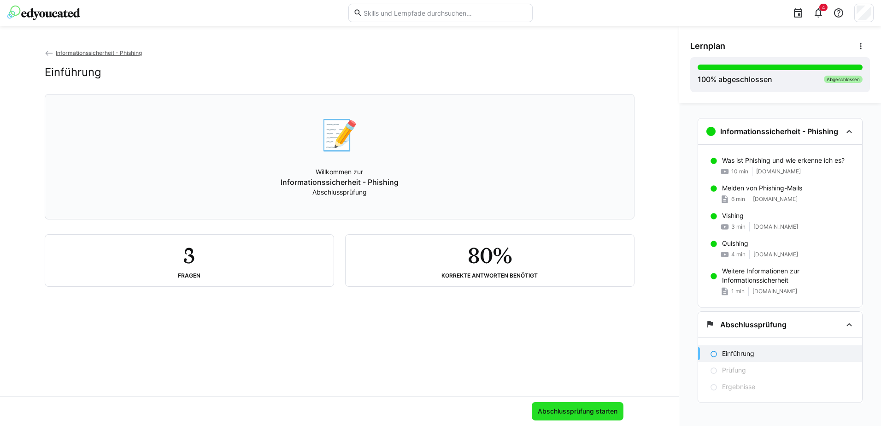
click at [572, 413] on span "Abschlussprüfung starten" at bounding box center [578, 411] width 83 height 9
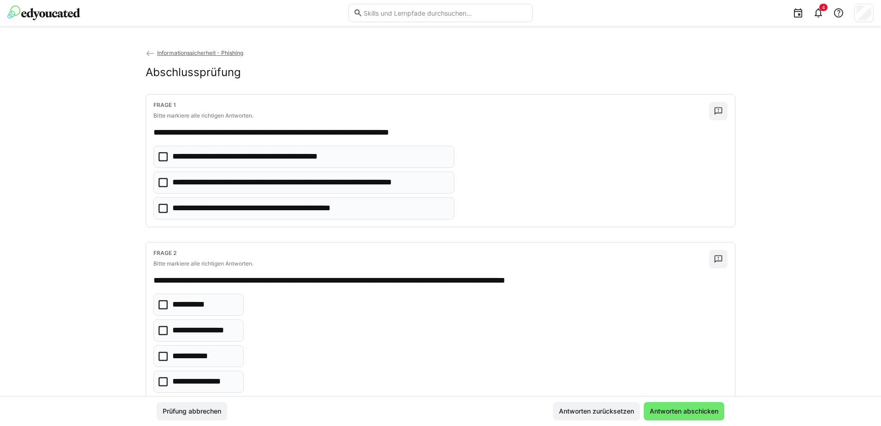
click at [160, 207] on icon at bounding box center [163, 208] width 9 height 9
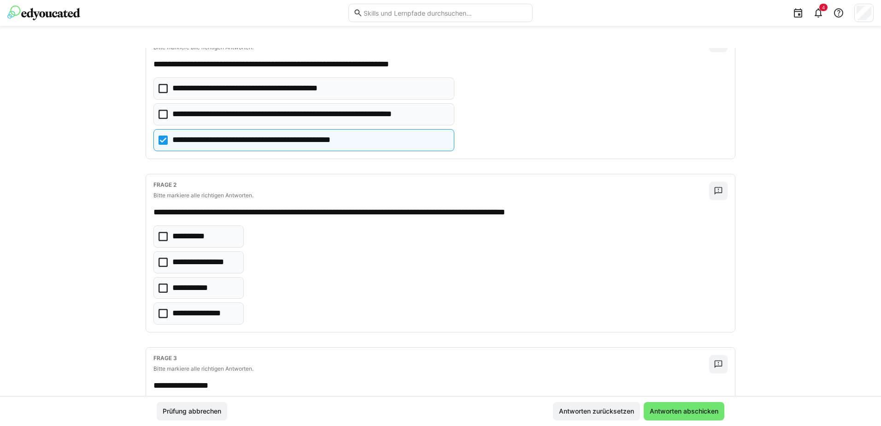
scroll to position [92, 0]
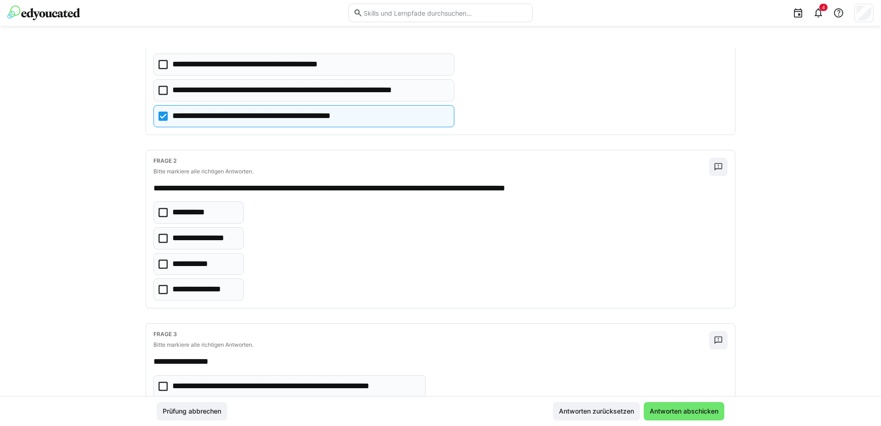
click at [161, 236] on icon at bounding box center [163, 238] width 9 height 9
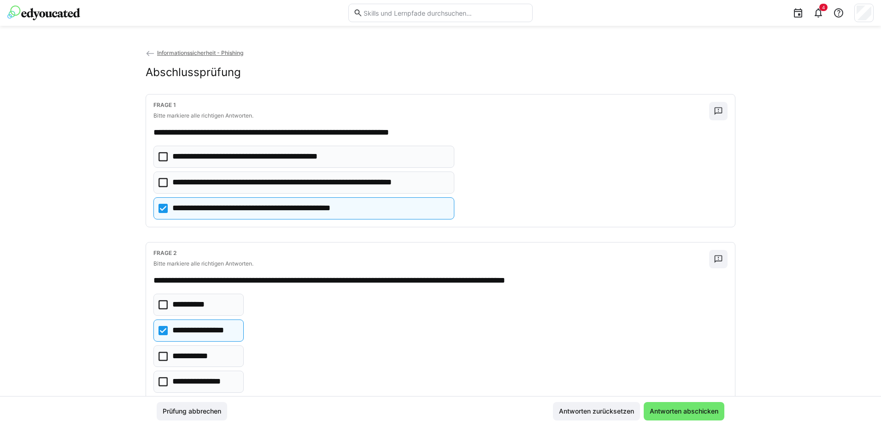
scroll to position [175, 0]
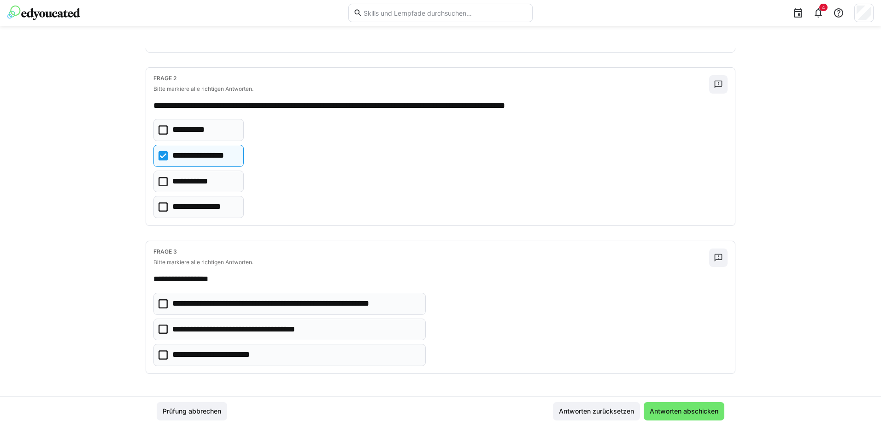
click at [159, 352] on icon at bounding box center [163, 354] width 9 height 9
click at [164, 304] on icon at bounding box center [163, 303] width 9 height 9
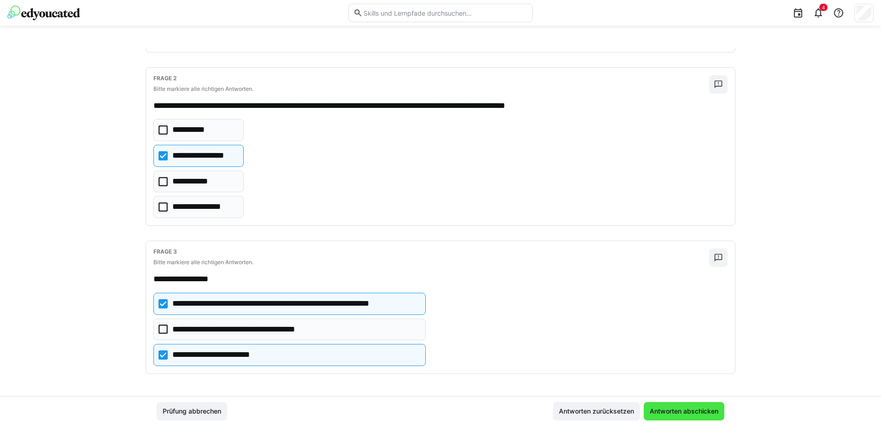
click at [669, 412] on span "Antworten abschicken" at bounding box center [684, 411] width 71 height 9
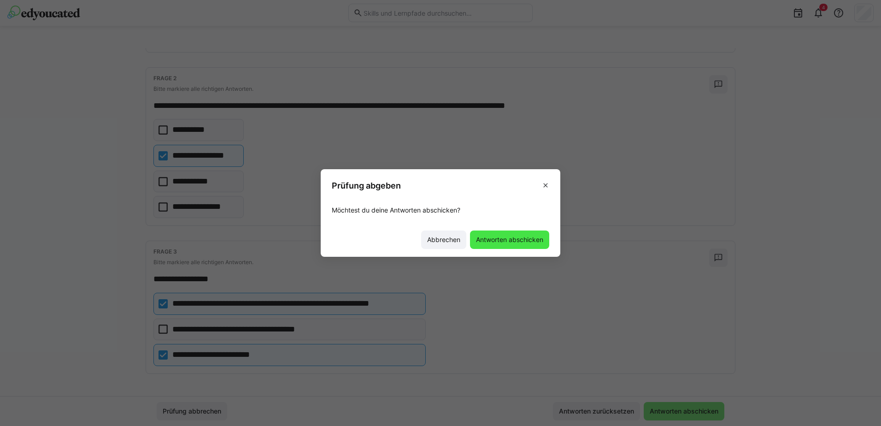
click at [515, 240] on span "Antworten abschicken" at bounding box center [510, 239] width 70 height 9
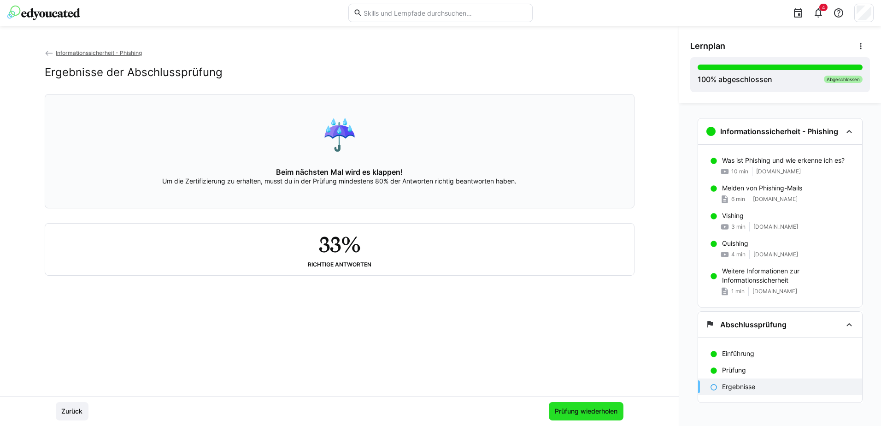
click at [575, 412] on span "Prüfung wiederholen" at bounding box center [586, 411] width 65 height 9
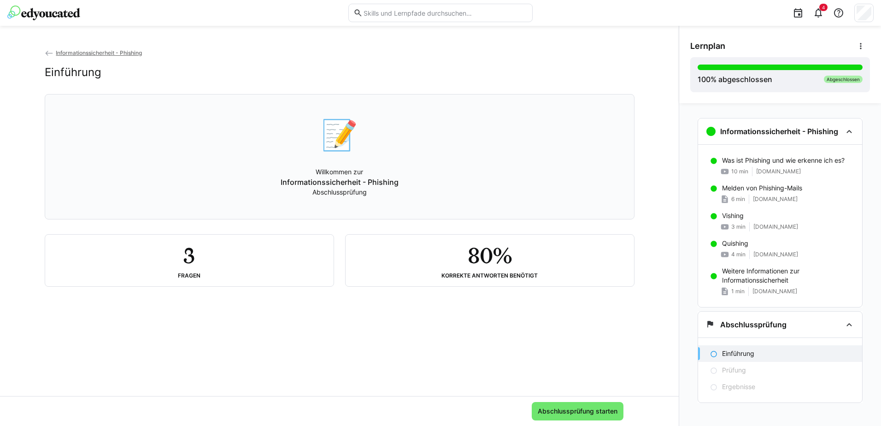
scroll to position [6, 0]
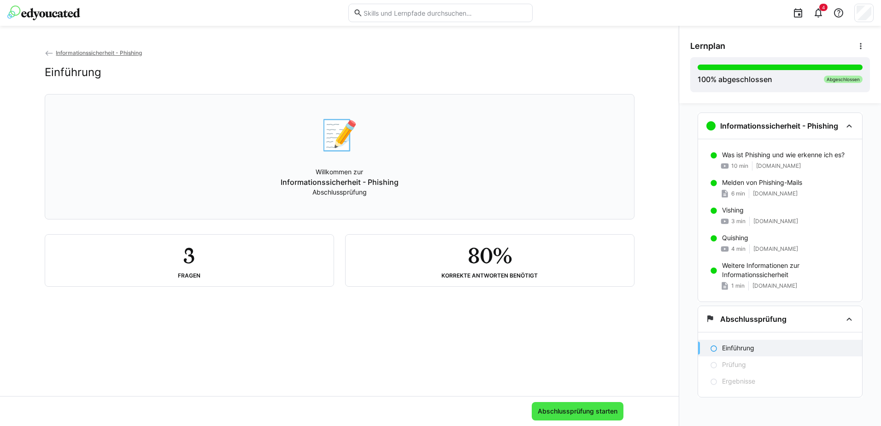
click at [574, 410] on span "Abschlussprüfung starten" at bounding box center [578, 411] width 83 height 9
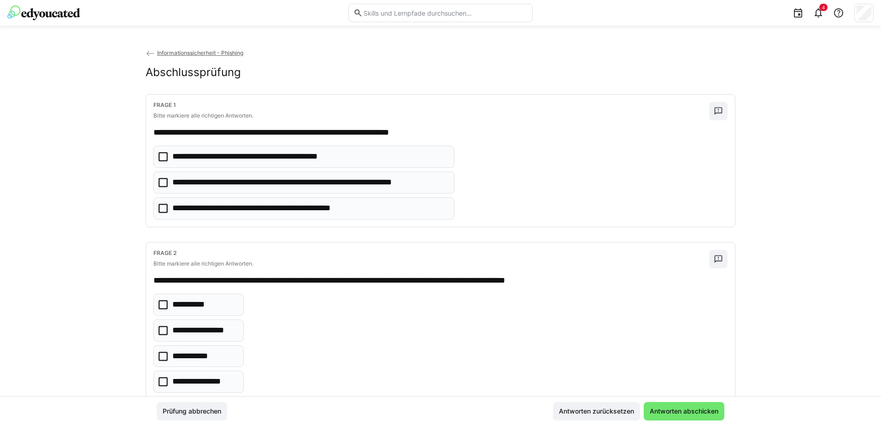
click at [162, 207] on icon at bounding box center [163, 208] width 9 height 9
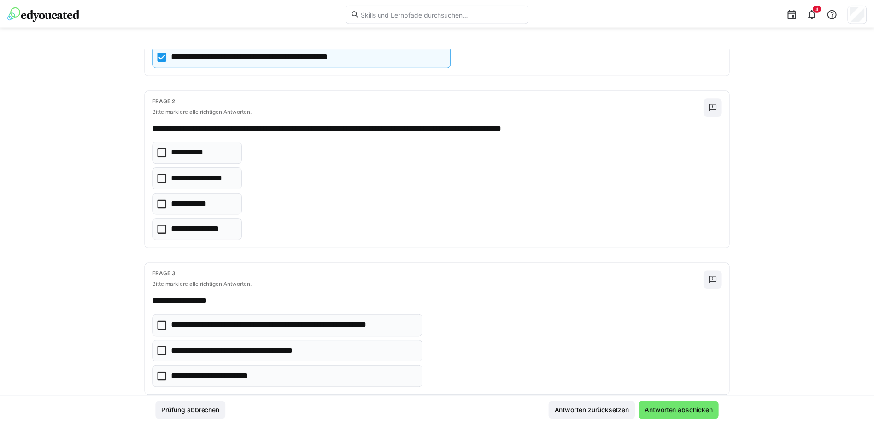
scroll to position [175, 0]
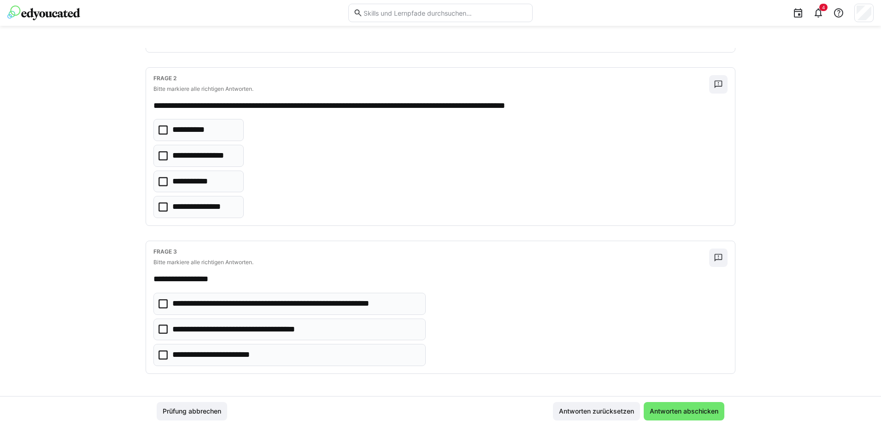
click at [164, 129] on icon at bounding box center [163, 129] width 9 height 9
click at [165, 357] on icon at bounding box center [163, 354] width 9 height 9
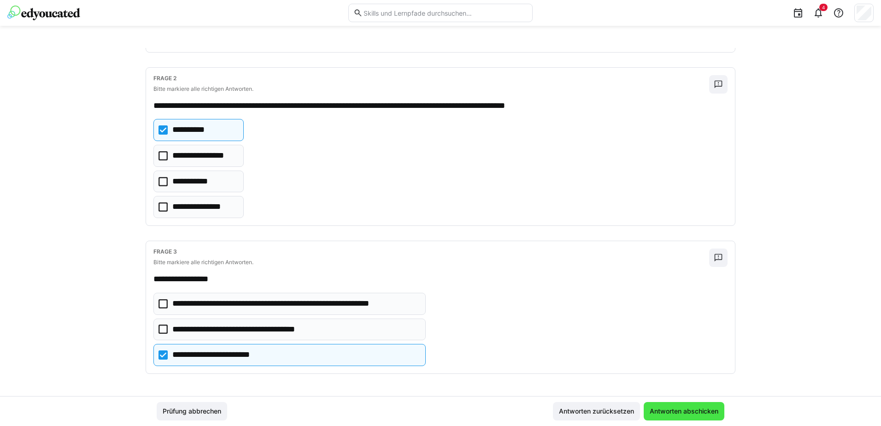
click at [704, 412] on span "Antworten abschicken" at bounding box center [684, 411] width 71 height 9
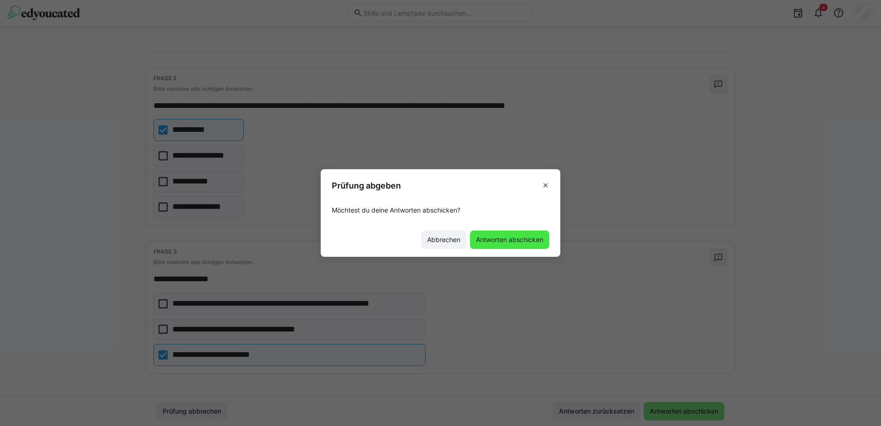
click at [519, 242] on span "Antworten abschicken" at bounding box center [510, 239] width 70 height 9
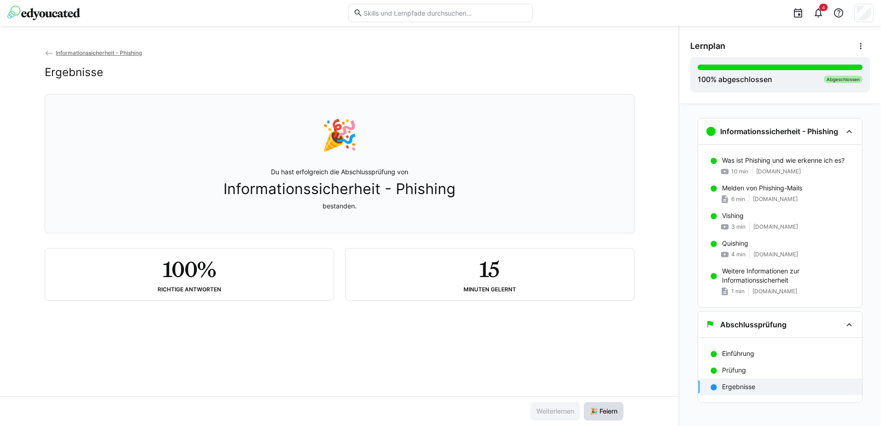
click at [610, 414] on span "🎉 Feiern" at bounding box center [604, 411] width 30 height 9
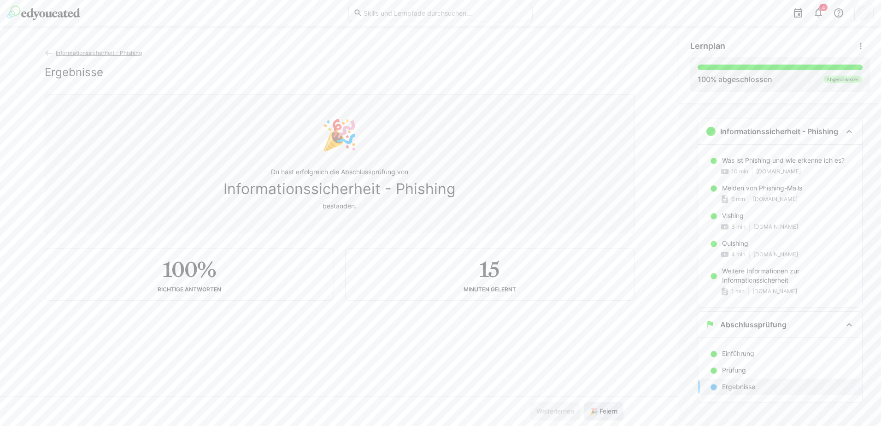
click at [610, 414] on span "🎉 Feiern" at bounding box center [604, 411] width 30 height 9
click at [609, 413] on span "🎉 Feiern" at bounding box center [604, 411] width 30 height 9
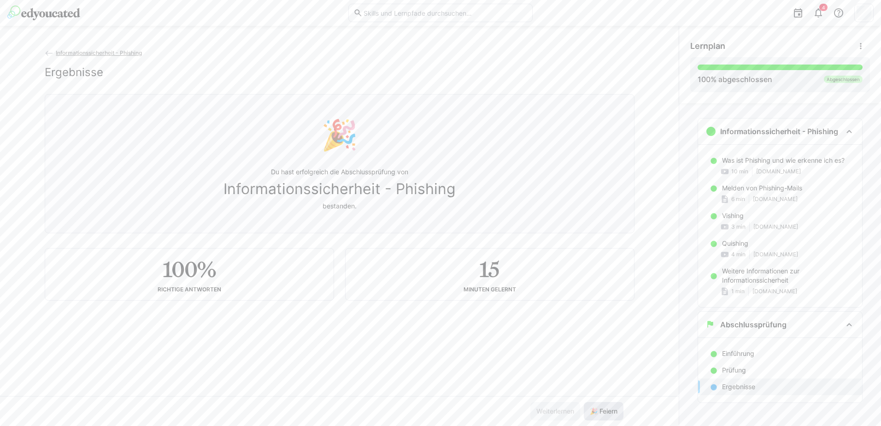
click at [609, 413] on span "🎉 Feiern" at bounding box center [604, 411] width 30 height 9
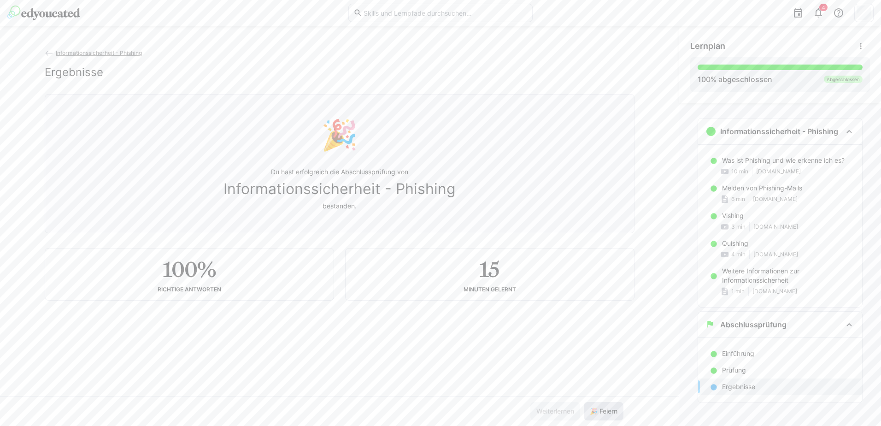
click at [609, 413] on span "🎉 Feiern" at bounding box center [604, 411] width 30 height 9
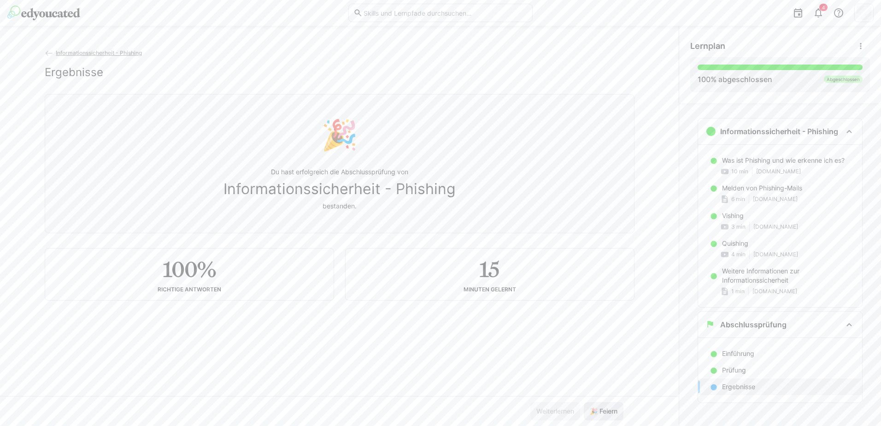
click at [609, 413] on span "🎉 Feiern" at bounding box center [604, 411] width 30 height 9
click at [605, 412] on span "🎉 Feiern" at bounding box center [604, 411] width 30 height 9
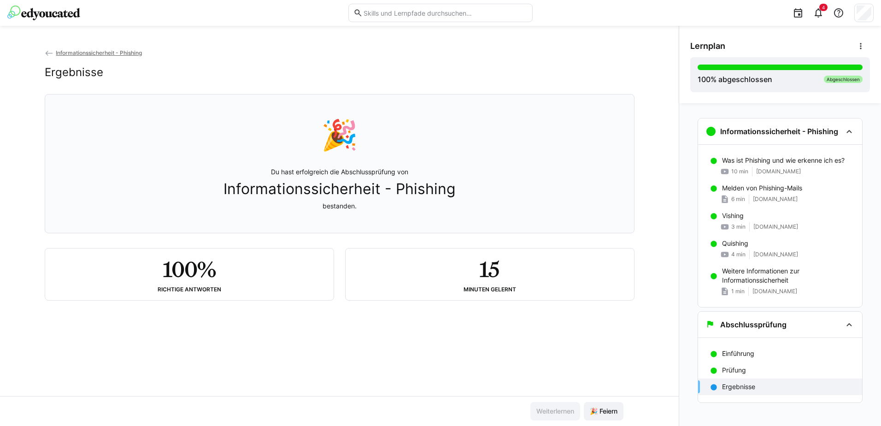
click at [58, 12] on img at bounding box center [43, 13] width 73 height 15
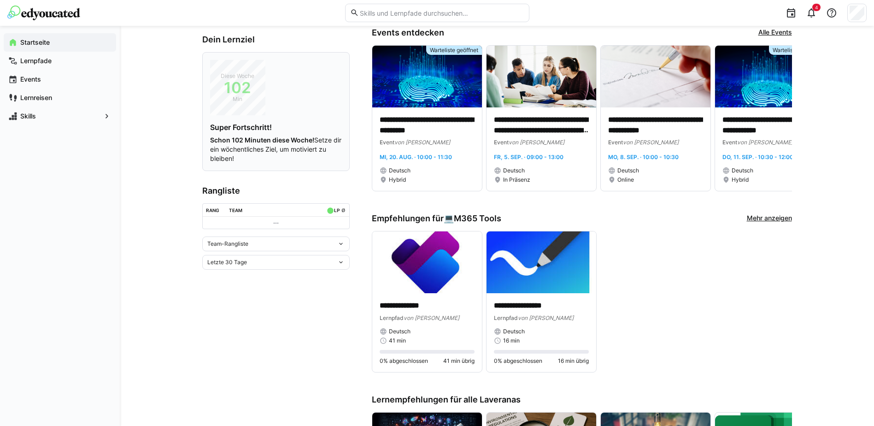
scroll to position [184, 0]
click at [340, 245] on eds-icon at bounding box center [340, 243] width 7 height 7
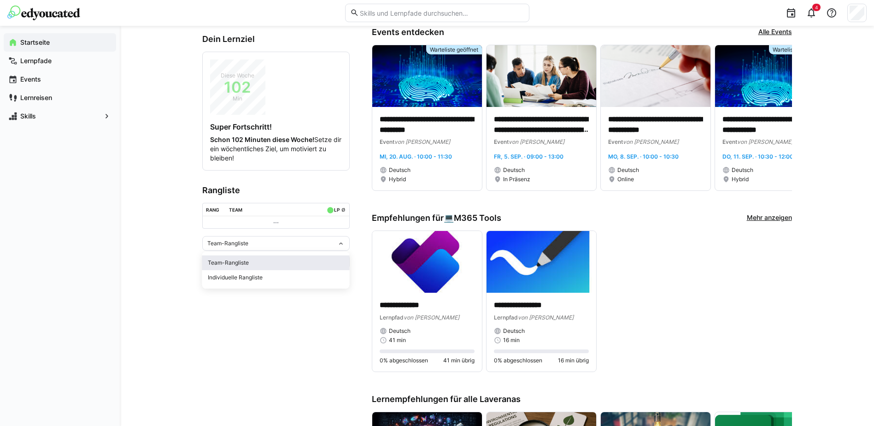
click at [228, 264] on div "Team-Rangliste" at bounding box center [276, 262] width 136 height 7
click at [338, 262] on eds-icon at bounding box center [340, 261] width 7 height 7
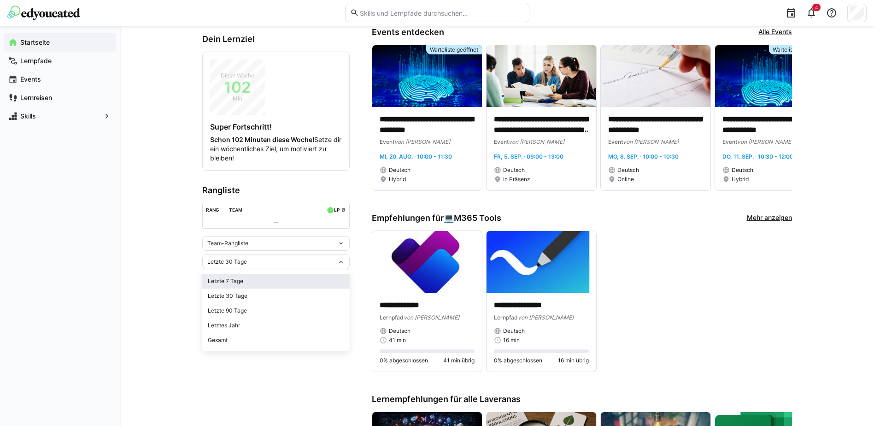
click at [241, 283] on div "Letzte 7 Tage" at bounding box center [276, 280] width 136 height 7
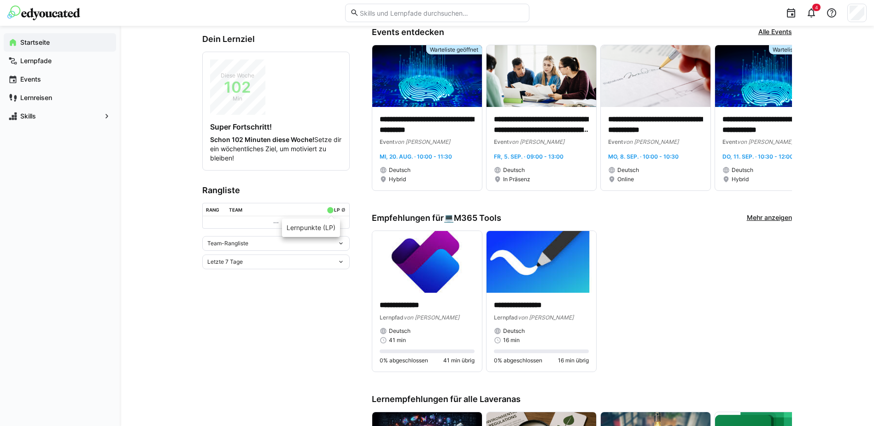
click at [338, 212] on div "LP" at bounding box center [337, 210] width 6 height 6
click at [277, 225] on eds-icon at bounding box center [275, 222] width 7 height 7
click at [276, 222] on eds-icon at bounding box center [275, 222] width 7 height 7
click at [341, 265] on eds-icon at bounding box center [340, 261] width 7 height 7
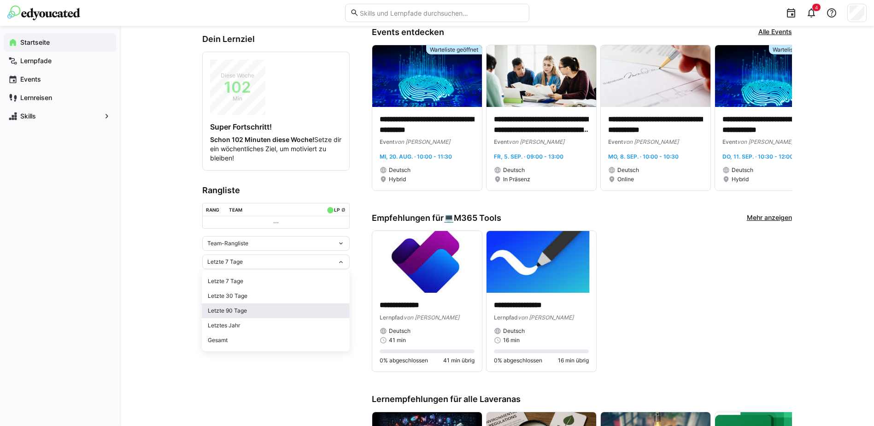
click at [221, 311] on div "Letzte 90 Tage" at bounding box center [276, 310] width 136 height 7
click at [272, 225] on eds-icon at bounding box center [275, 222] width 7 height 7
click at [339, 262] on div "Letzte 90 Tage" at bounding box center [275, 261] width 147 height 15
click at [225, 338] on div "Gesamt" at bounding box center [276, 339] width 136 height 7
click at [342, 242] on eds-icon at bounding box center [340, 243] width 7 height 7
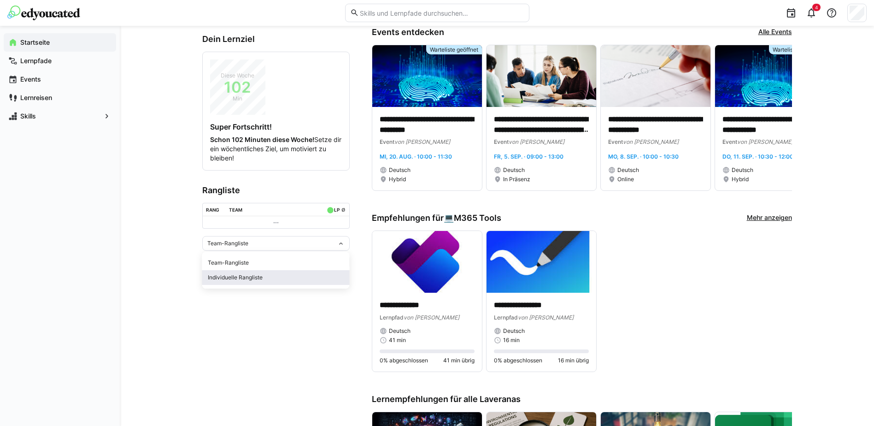
click at [232, 277] on div "Individuelle Rangliste" at bounding box center [276, 277] width 136 height 7
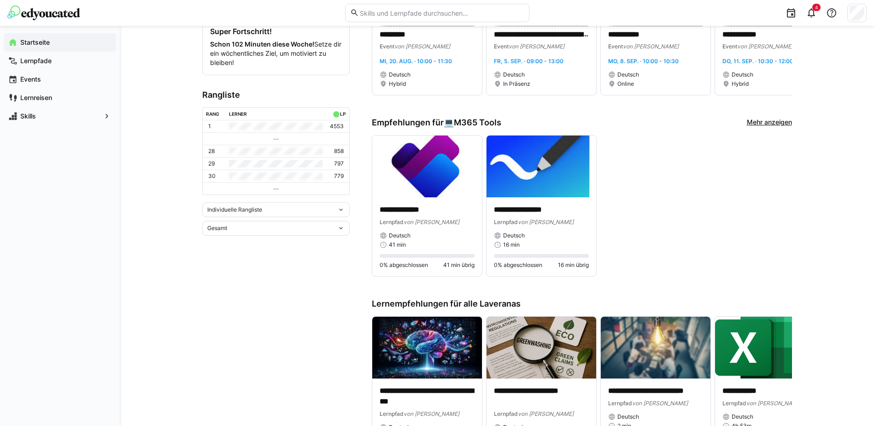
scroll to position [230, 0]
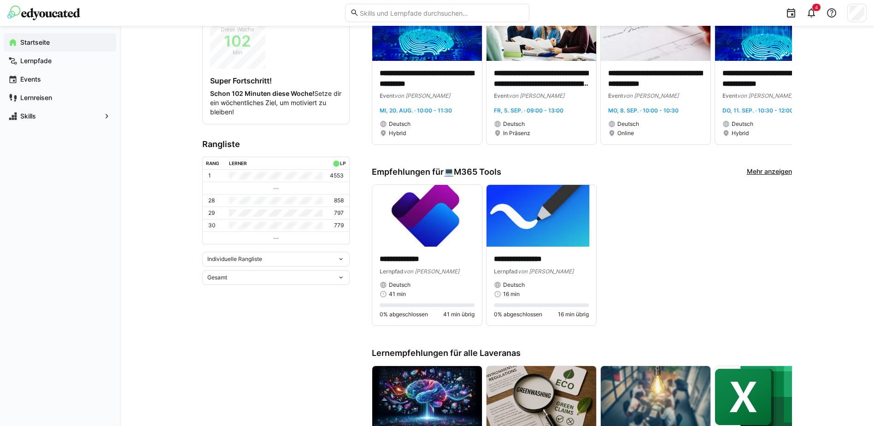
click at [342, 276] on eds-icon at bounding box center [340, 277] width 7 height 7
click at [230, 298] on div "Letzte 7 Tage" at bounding box center [276, 296] width 136 height 7
click at [341, 278] on eds-icon at bounding box center [340, 277] width 7 height 7
click at [219, 313] on div "Letzte 30 Tage" at bounding box center [276, 311] width 136 height 7
click at [342, 278] on eds-icon at bounding box center [340, 277] width 7 height 7
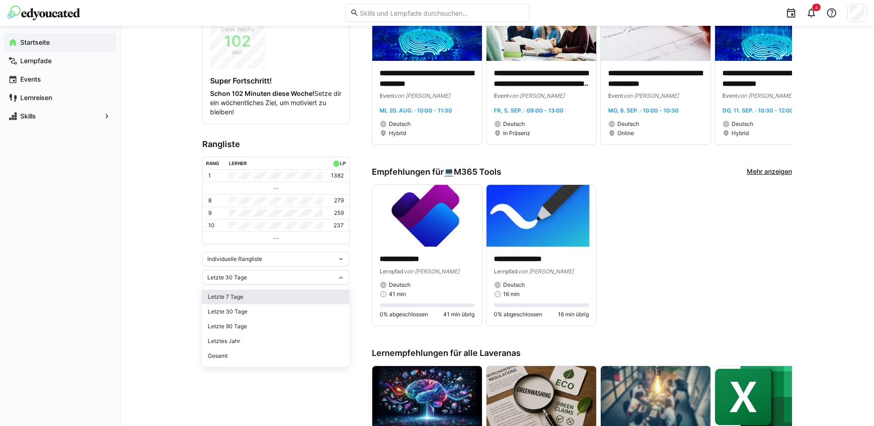
click at [238, 298] on div "Letzte 7 Tage" at bounding box center [276, 296] width 136 height 7
click at [344, 279] on eds-icon at bounding box center [340, 277] width 7 height 7
click at [240, 306] on span "Letzte 30 Tage" at bounding box center [275, 311] width 147 height 15
click at [344, 276] on eds-icon at bounding box center [340, 277] width 7 height 7
click at [234, 336] on span "Letztes Jahr" at bounding box center [275, 341] width 147 height 15
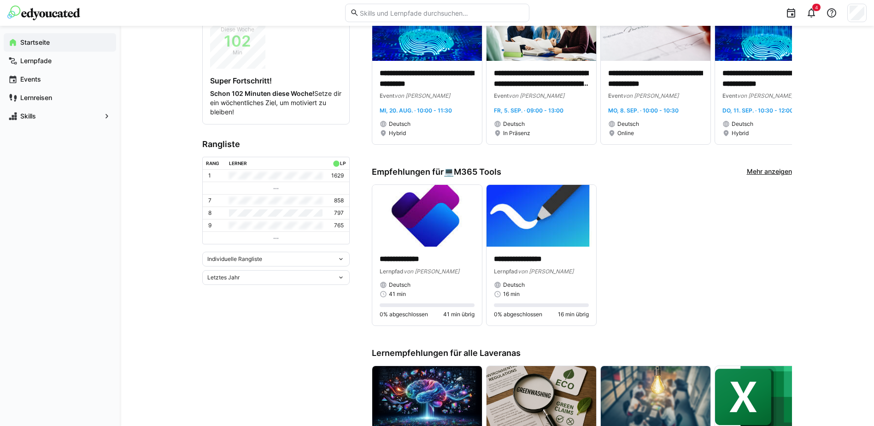
click at [342, 278] on eds-icon at bounding box center [340, 277] width 7 height 7
click at [245, 313] on div "Letzte 30 Tage" at bounding box center [276, 311] width 136 height 7
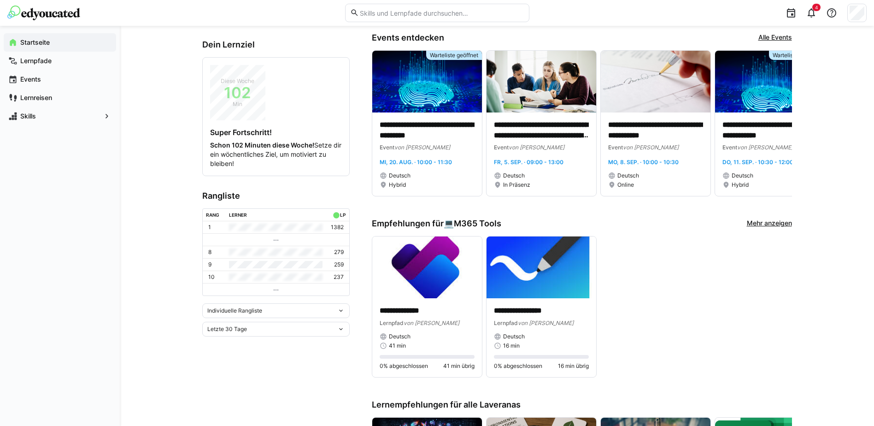
scroll to position [0, 0]
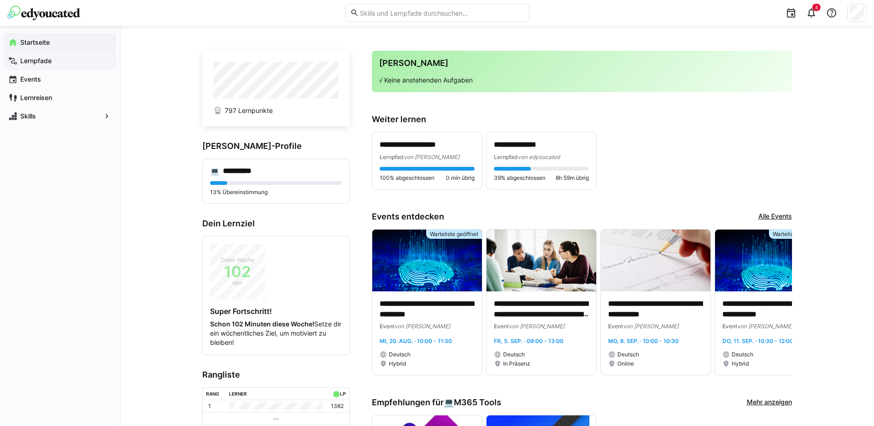
click at [33, 65] on span "Lernpfade" at bounding box center [65, 60] width 93 height 9
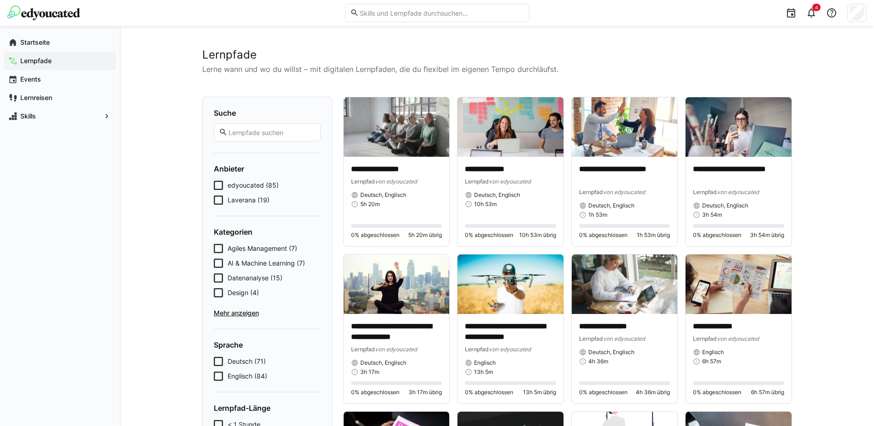
click at [216, 202] on icon at bounding box center [218, 199] width 9 height 9
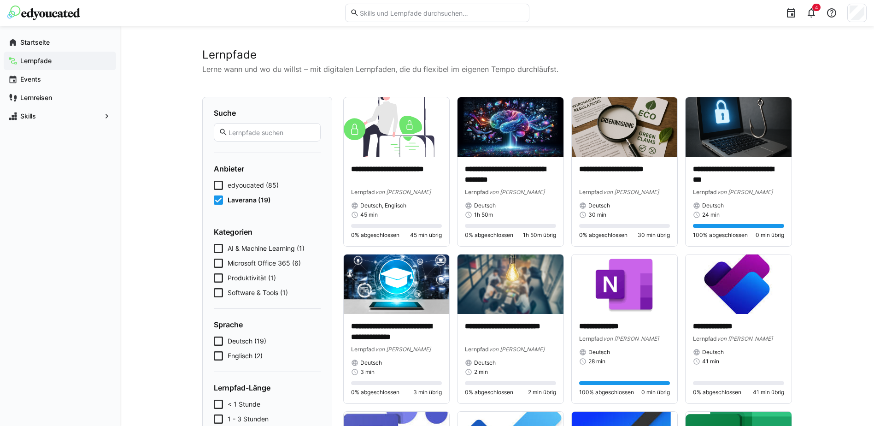
click at [223, 185] on eds-checkbox "edyoucated (85)" at bounding box center [267, 185] width 107 height 9
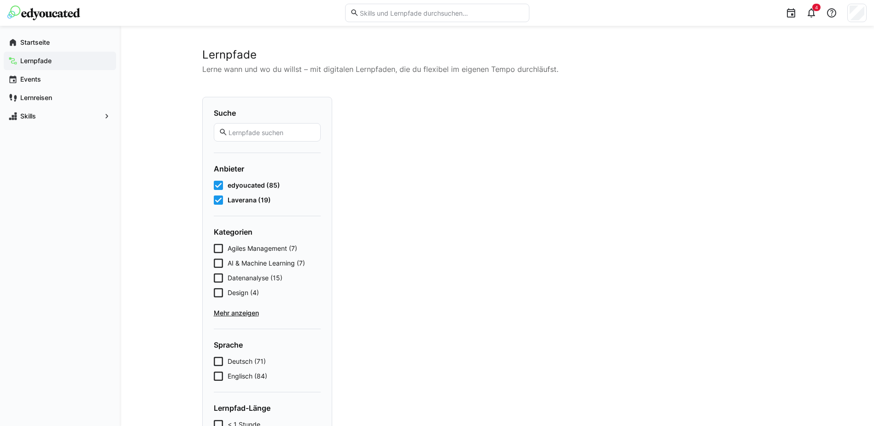
click at [221, 198] on icon at bounding box center [218, 199] width 9 height 9
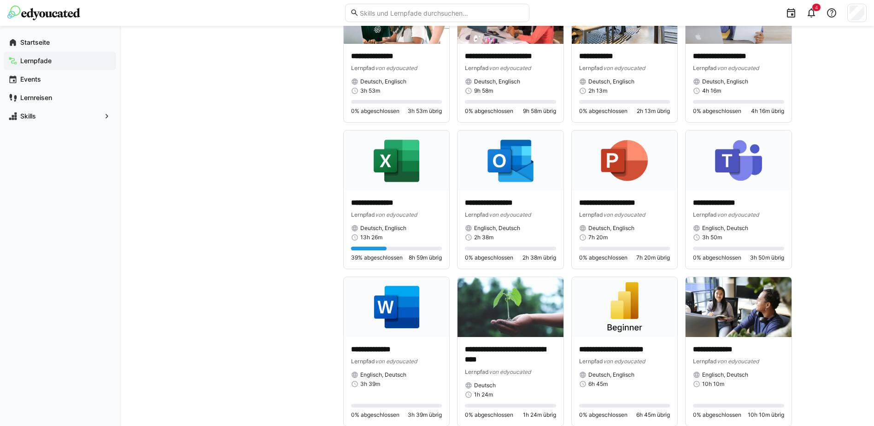
scroll to position [1383, 0]
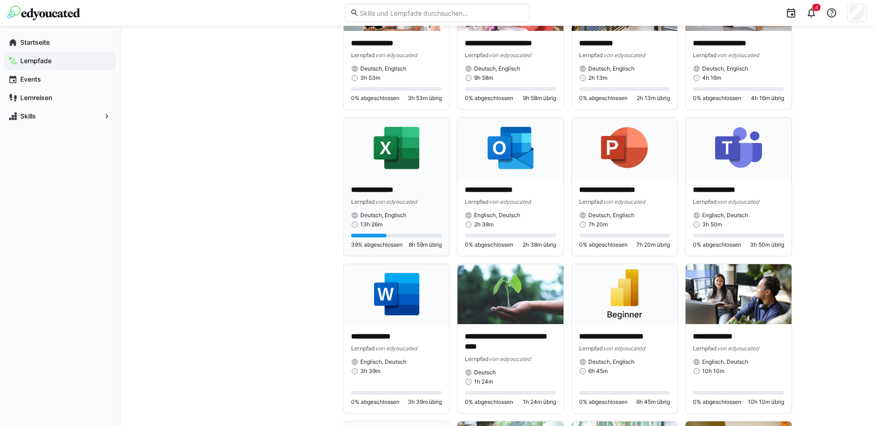
click at [397, 165] on img at bounding box center [397, 147] width 106 height 59
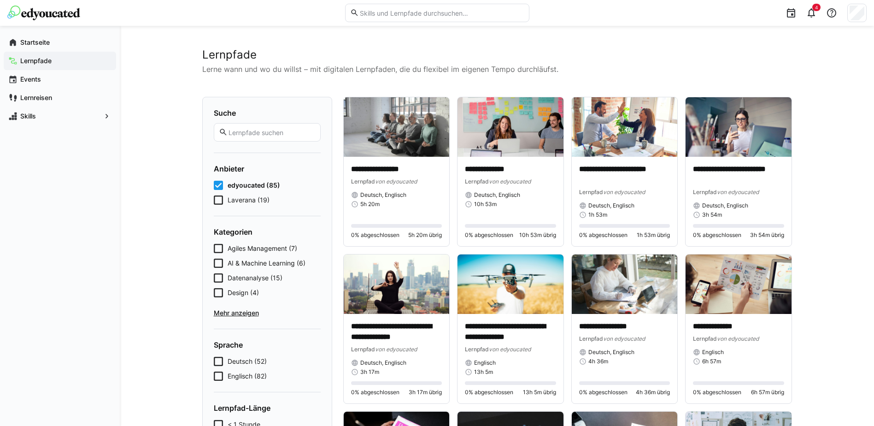
click at [221, 201] on icon at bounding box center [218, 199] width 9 height 9
click at [217, 187] on icon at bounding box center [218, 185] width 9 height 9
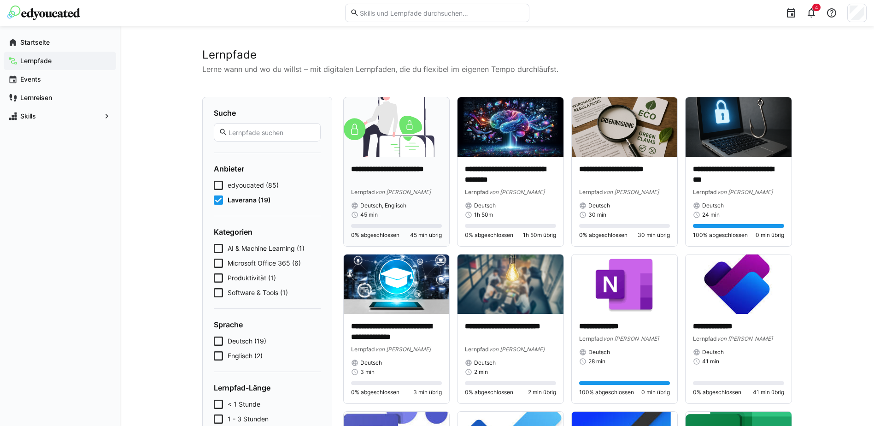
click at [371, 168] on p "**********" at bounding box center [396, 174] width 91 height 21
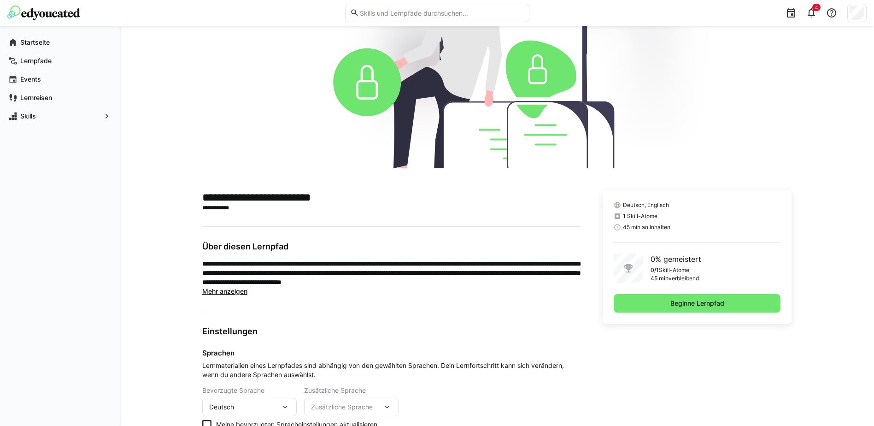
scroll to position [126, 0]
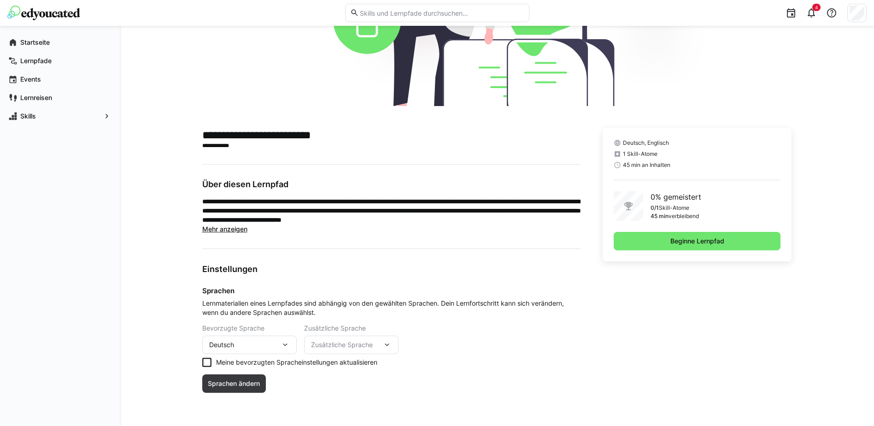
click at [243, 343] on div "Deutsch" at bounding box center [244, 345] width 71 height 8
click at [703, 244] on span "Beginne Lernpfad" at bounding box center [697, 240] width 57 height 9
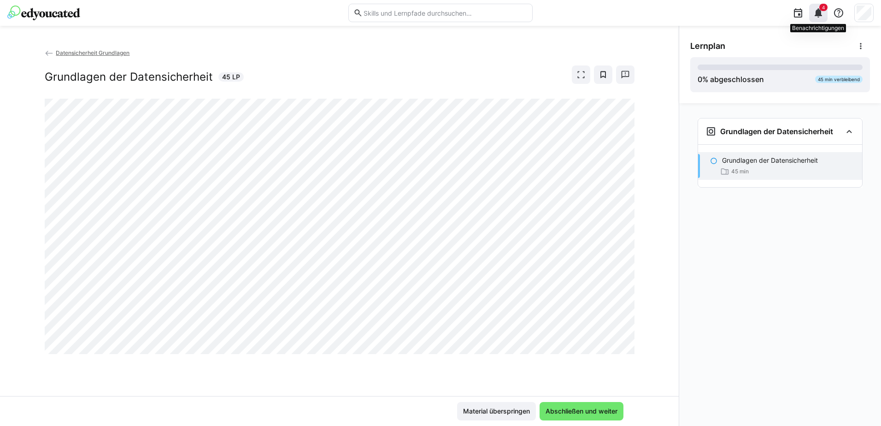
click at [815, 12] on eds-icon at bounding box center [818, 12] width 11 height 11
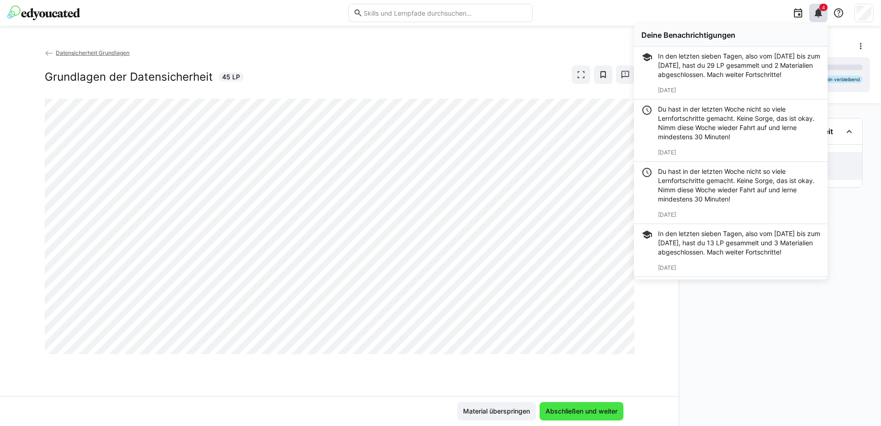
click at [573, 409] on span "Abschließen und weiter" at bounding box center [581, 411] width 75 height 9
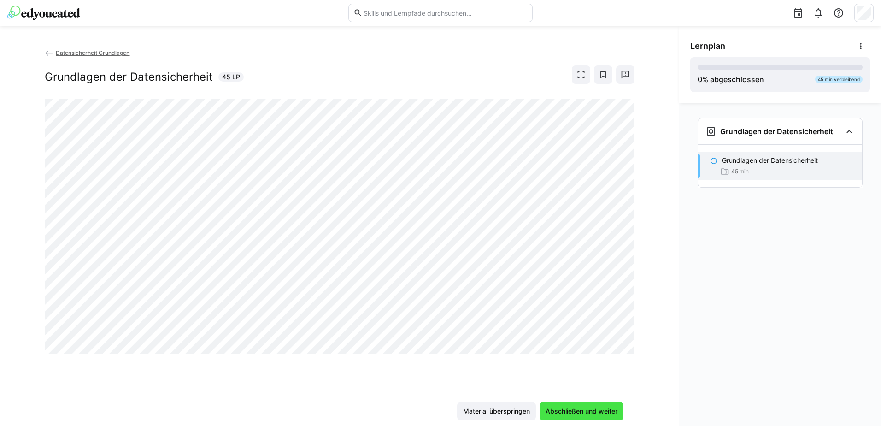
click at [584, 409] on span "Abschließen und weiter" at bounding box center [581, 411] width 75 height 9
click at [515, 409] on span "Material überspringen" at bounding box center [497, 411] width 70 height 9
click at [714, 162] on eds-icon at bounding box center [713, 160] width 7 height 7
click at [606, 407] on span "Abschließen und weiter" at bounding box center [581, 411] width 75 height 9
click at [591, 412] on span "Abschließen und weiter" at bounding box center [581, 411] width 75 height 9
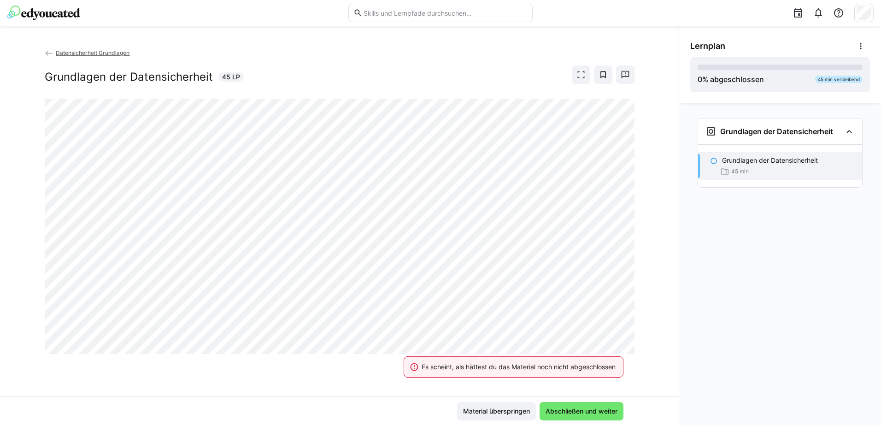
click at [530, 368] on div "Es scheint, als hättest du das Material noch nicht abgeschlossen" at bounding box center [519, 366] width 194 height 9
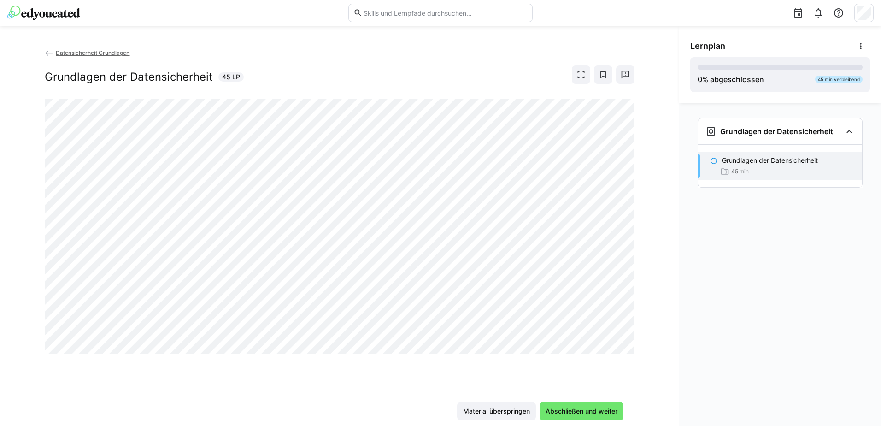
click at [624, 349] on div at bounding box center [624, 356] width 22 height 19
drag, startPoint x: 619, startPoint y: 348, endPoint x: 576, endPoint y: 66, distance: 284.4
click at [576, 66] on span at bounding box center [581, 74] width 18 height 18
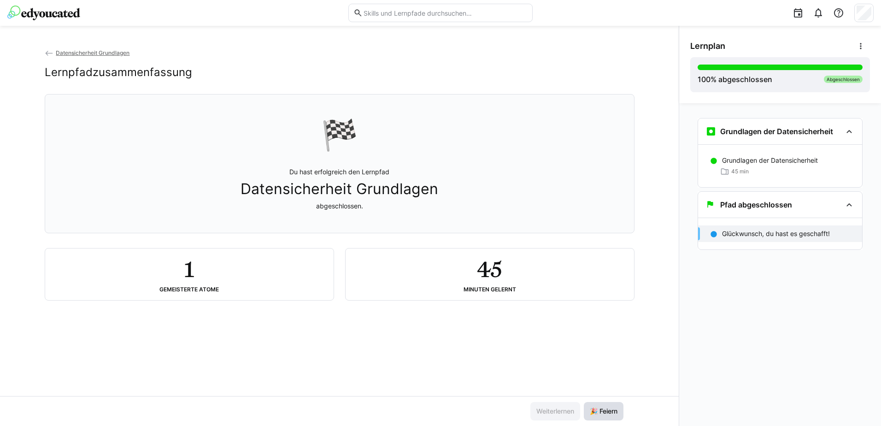
click at [597, 414] on span "🎉 Feiern" at bounding box center [604, 411] width 30 height 9
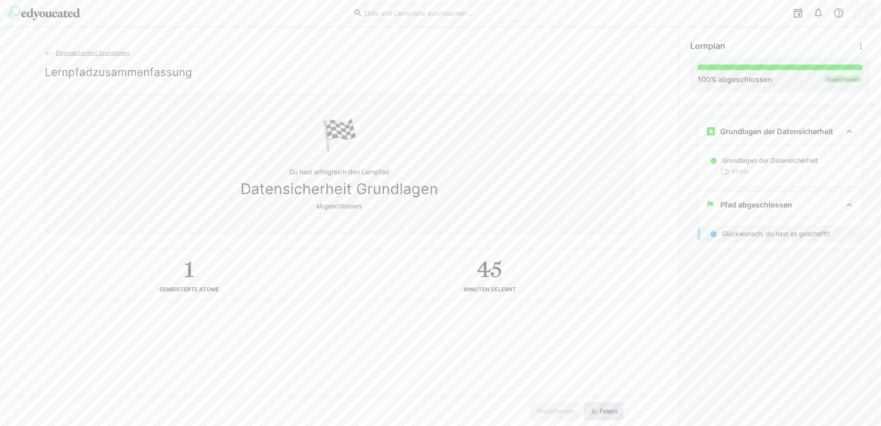
click at [597, 414] on span "🎉 Feiern" at bounding box center [604, 411] width 30 height 9
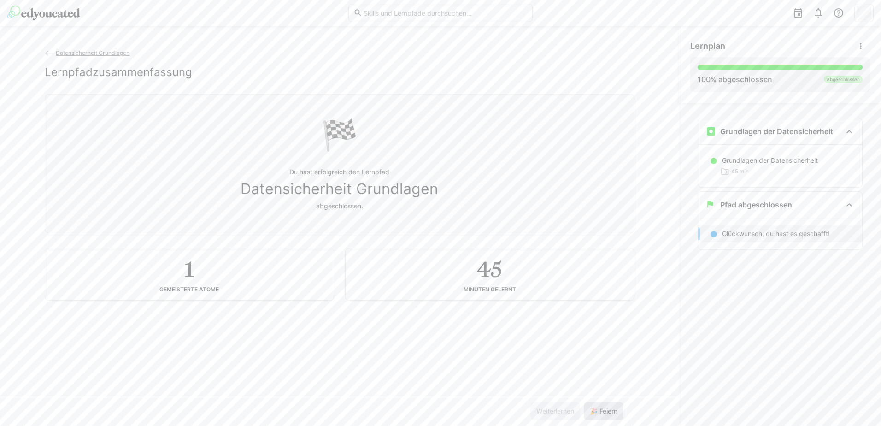
click at [597, 414] on span "🎉 Feiern" at bounding box center [604, 411] width 30 height 9
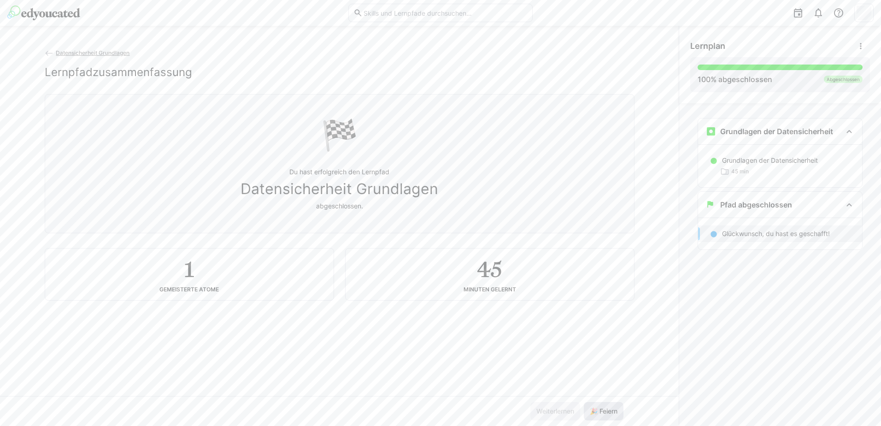
click at [597, 414] on span "🎉 Feiern" at bounding box center [604, 411] width 30 height 9
click at [596, 412] on span "🎉 Feiern" at bounding box center [604, 411] width 30 height 9
click at [99, 54] on span "Datensicherheit Grundlagen" at bounding box center [93, 52] width 74 height 7
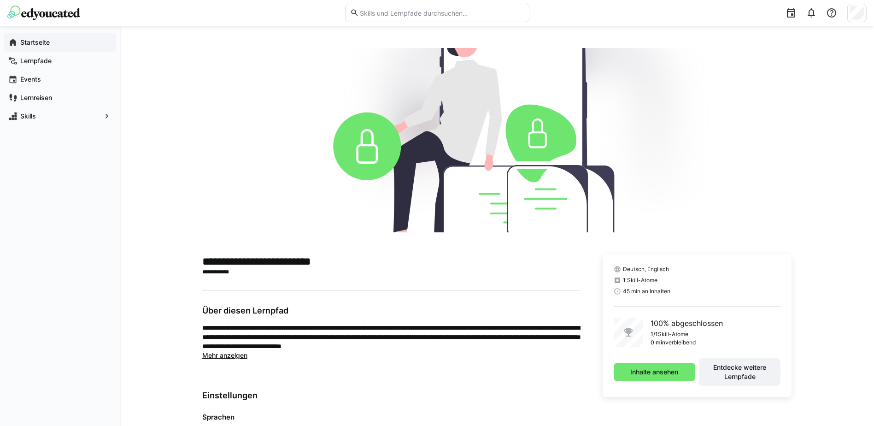
click at [35, 36] on div "Startseite" at bounding box center [60, 42] width 112 height 18
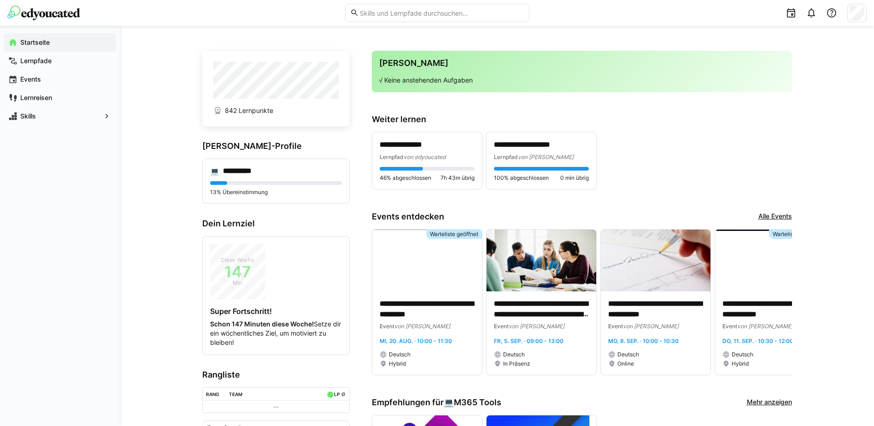
scroll to position [230, 0]
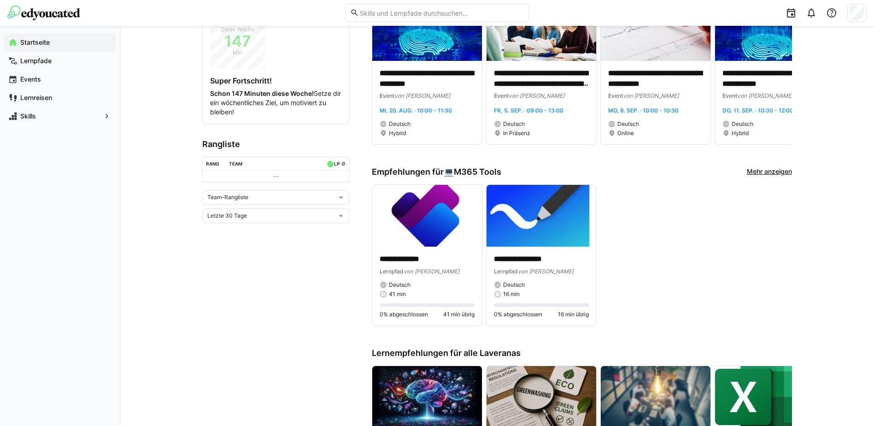
click at [339, 197] on eds-icon at bounding box center [340, 197] width 7 height 7
click at [225, 233] on div "Individuelle Rangliste" at bounding box center [276, 231] width 136 height 7
click at [342, 279] on eds-icon at bounding box center [340, 277] width 7 height 7
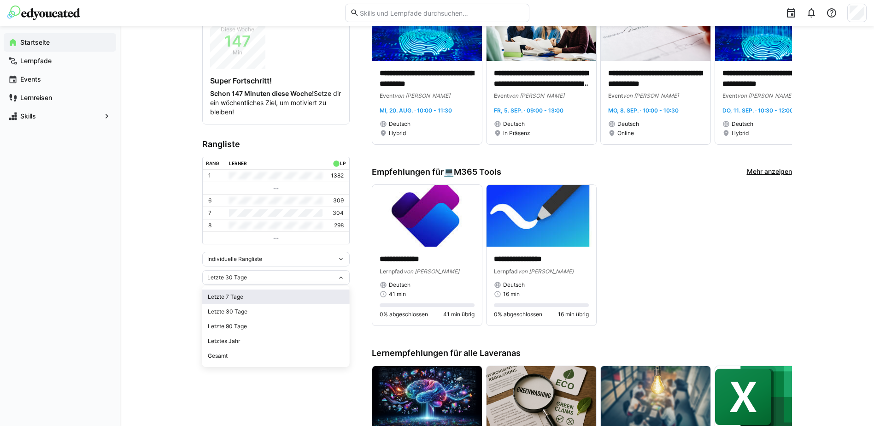
click at [218, 299] on div "Letzte 7 Tage" at bounding box center [276, 296] width 136 height 7
click at [343, 279] on eds-icon at bounding box center [340, 277] width 7 height 7
click at [241, 310] on div "Letzte 30 Tage" at bounding box center [276, 311] width 136 height 7
click at [343, 277] on eds-icon at bounding box center [340, 277] width 7 height 7
click at [246, 325] on div "Letzte 90 Tage" at bounding box center [276, 326] width 136 height 7
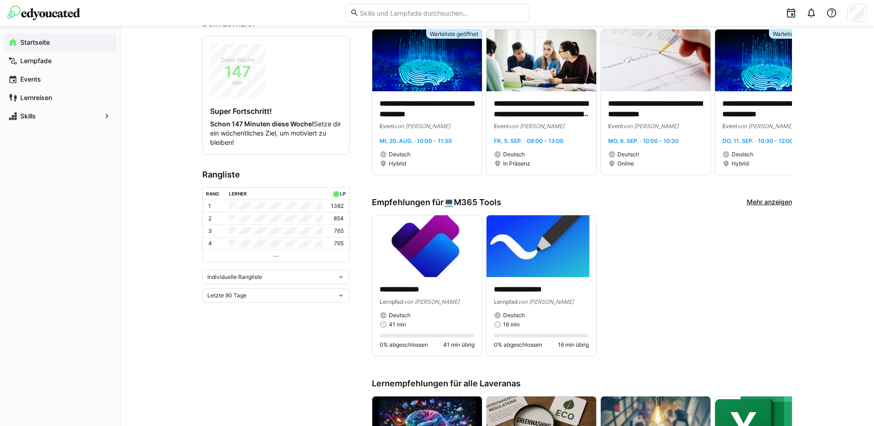
scroll to position [184, 0]
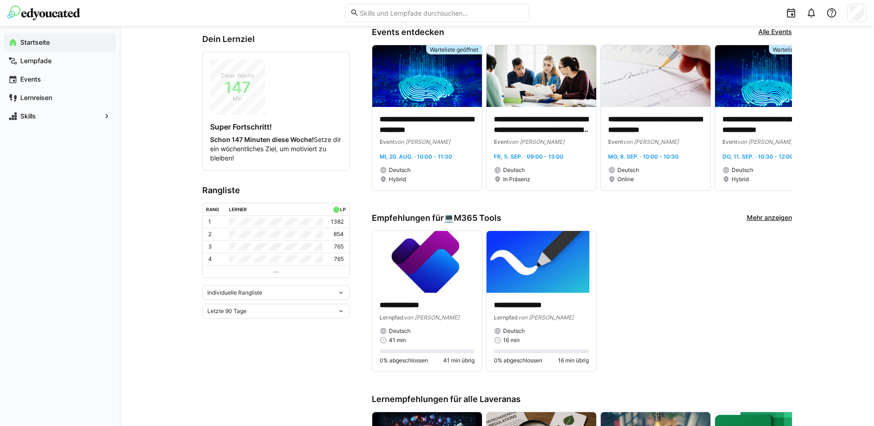
click at [342, 310] on eds-icon at bounding box center [340, 310] width 7 height 7
click at [234, 343] on div "Letzte 30 Tage" at bounding box center [276, 345] width 136 height 7
click at [339, 325] on eds-icon at bounding box center [340, 323] width 7 height 7
click at [228, 342] on div "Letzte 7 Tage" at bounding box center [276, 342] width 136 height 7
click at [343, 322] on eds-icon at bounding box center [340, 323] width 7 height 7
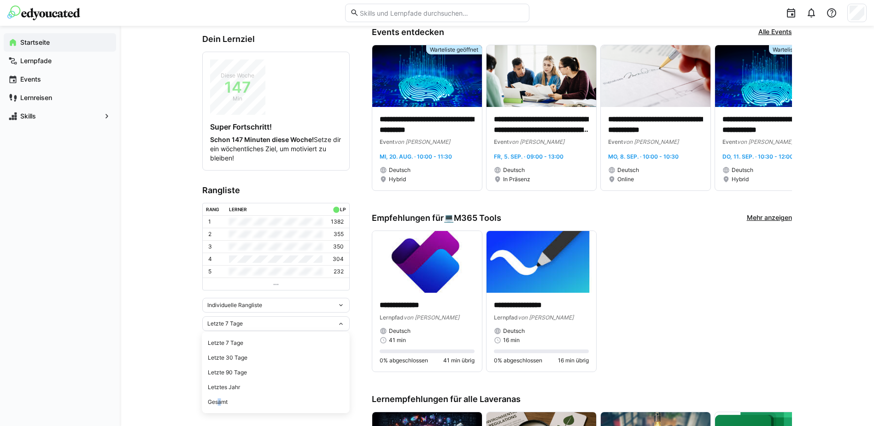
click at [217, 399] on div "Gesamt" at bounding box center [276, 401] width 136 height 7
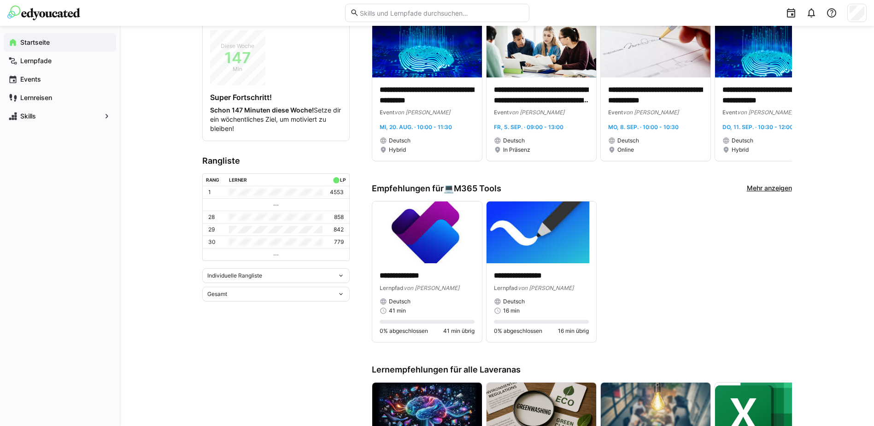
scroll to position [277, 0]
